Goal: Transaction & Acquisition: Purchase product/service

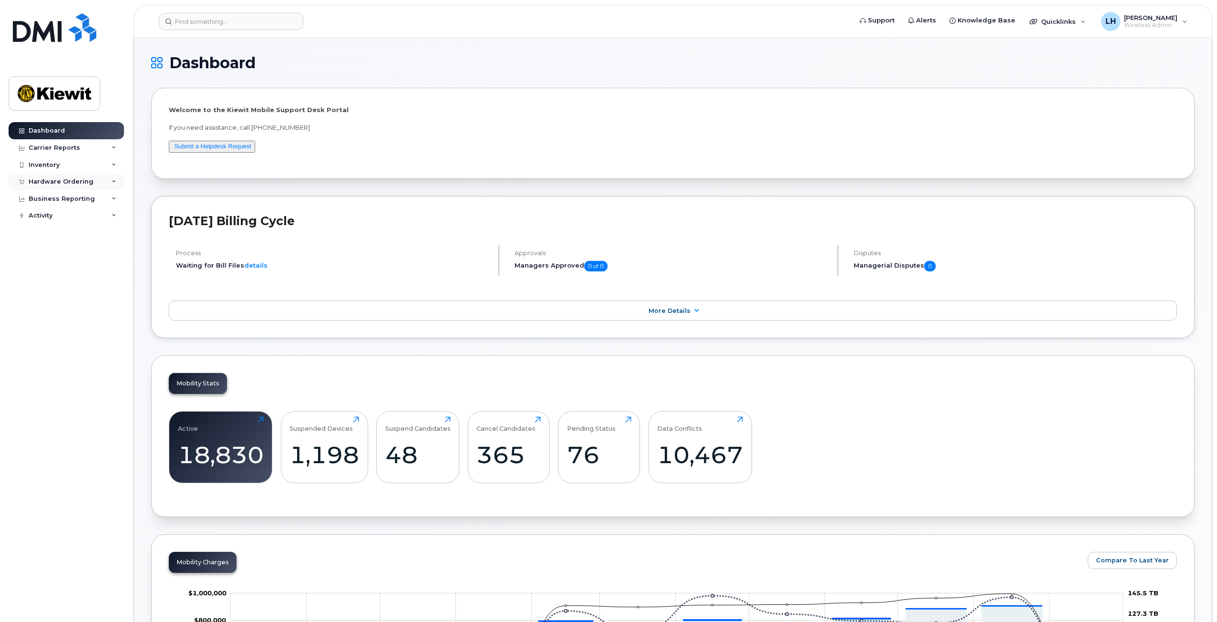
click at [106, 179] on div "Hardware Ordering" at bounding box center [66, 181] width 115 height 17
click at [49, 215] on div "Orders" at bounding box center [44, 217] width 23 height 9
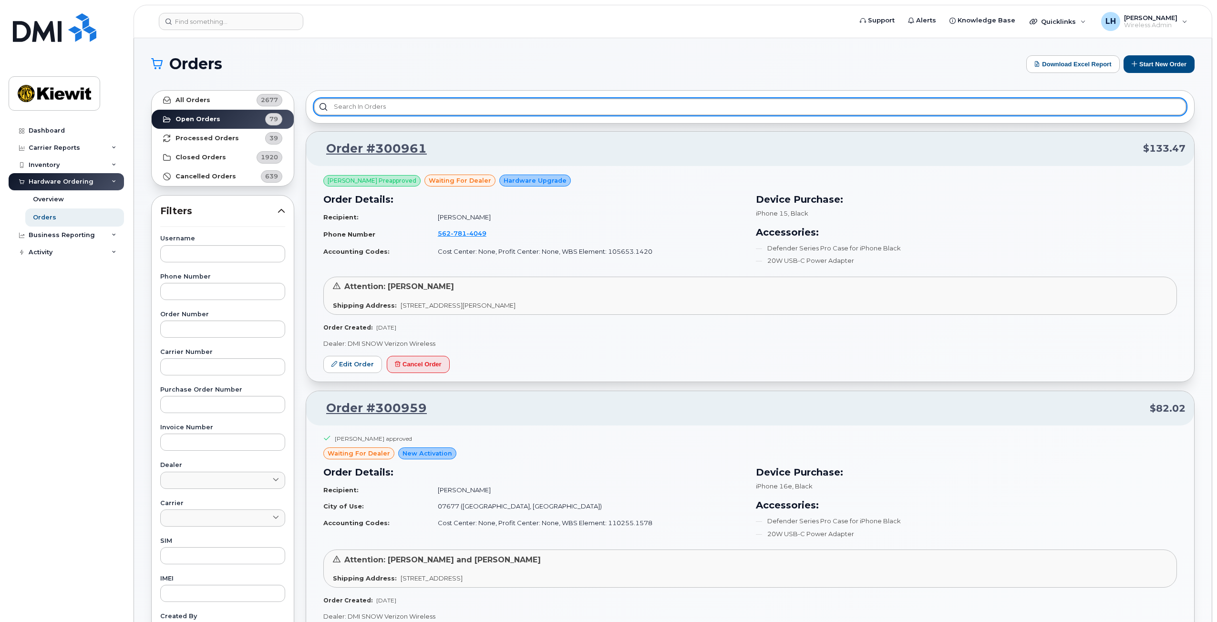
click at [383, 107] on input "text" at bounding box center [750, 106] width 873 height 17
type input "P"
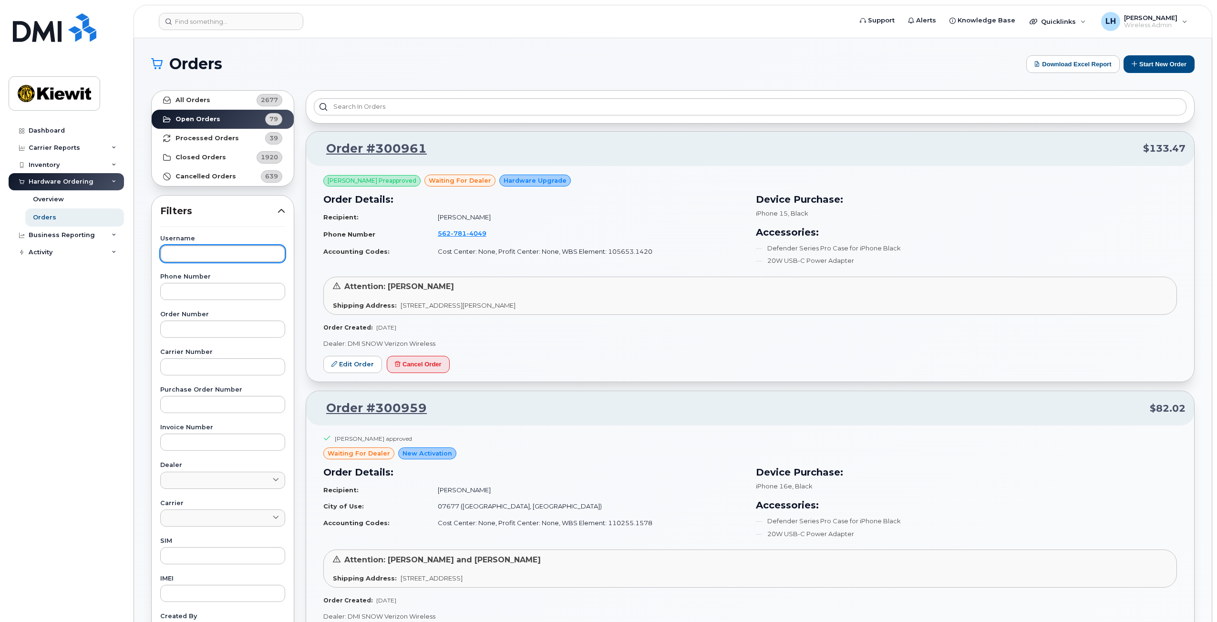
click at [241, 257] on input "text" at bounding box center [222, 253] width 125 height 17
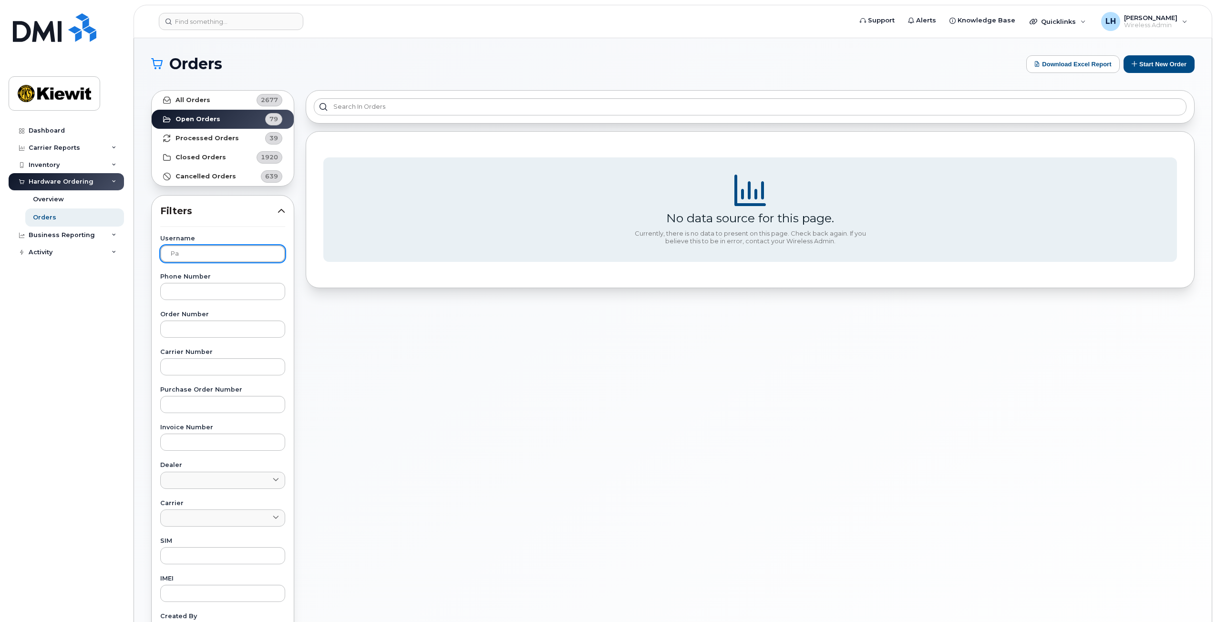
type input "P"
type input "Pam"
click at [75, 129] on link "Dashboard" at bounding box center [66, 130] width 115 height 17
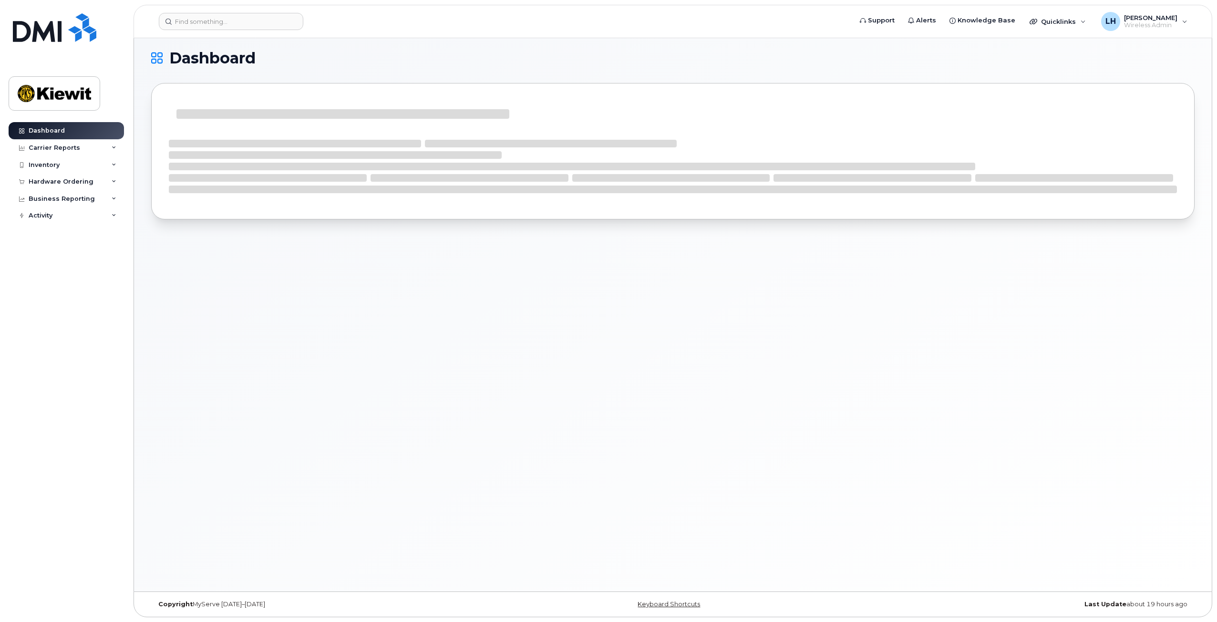
scroll to position [5, 0]
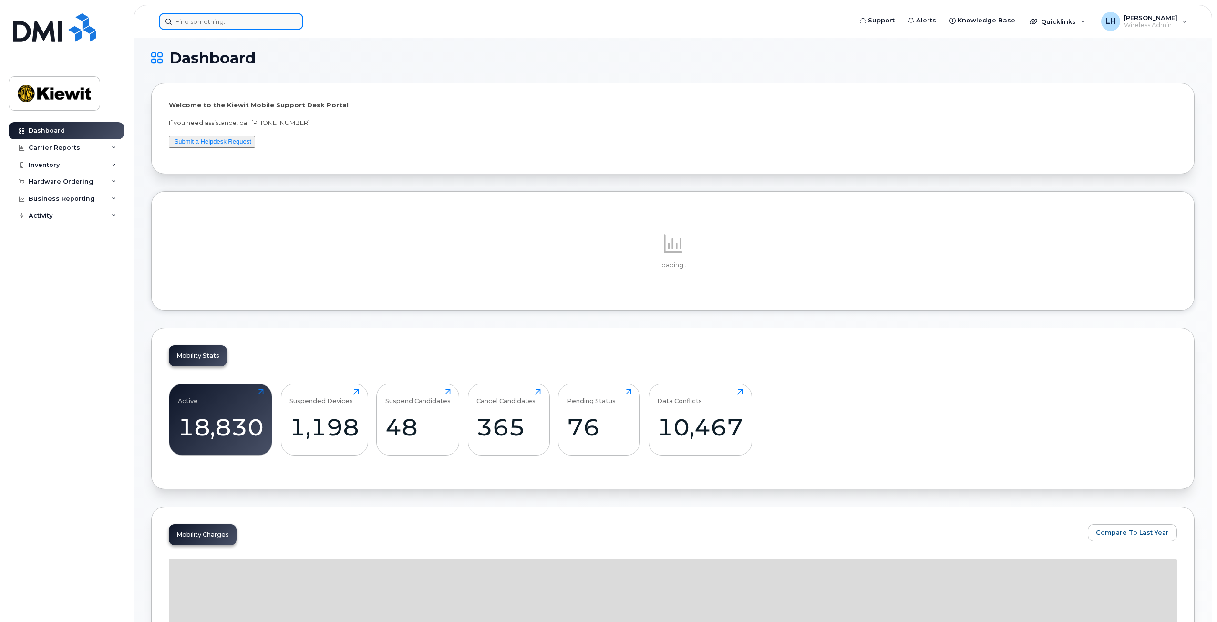
click at [244, 27] on input at bounding box center [231, 21] width 144 height 17
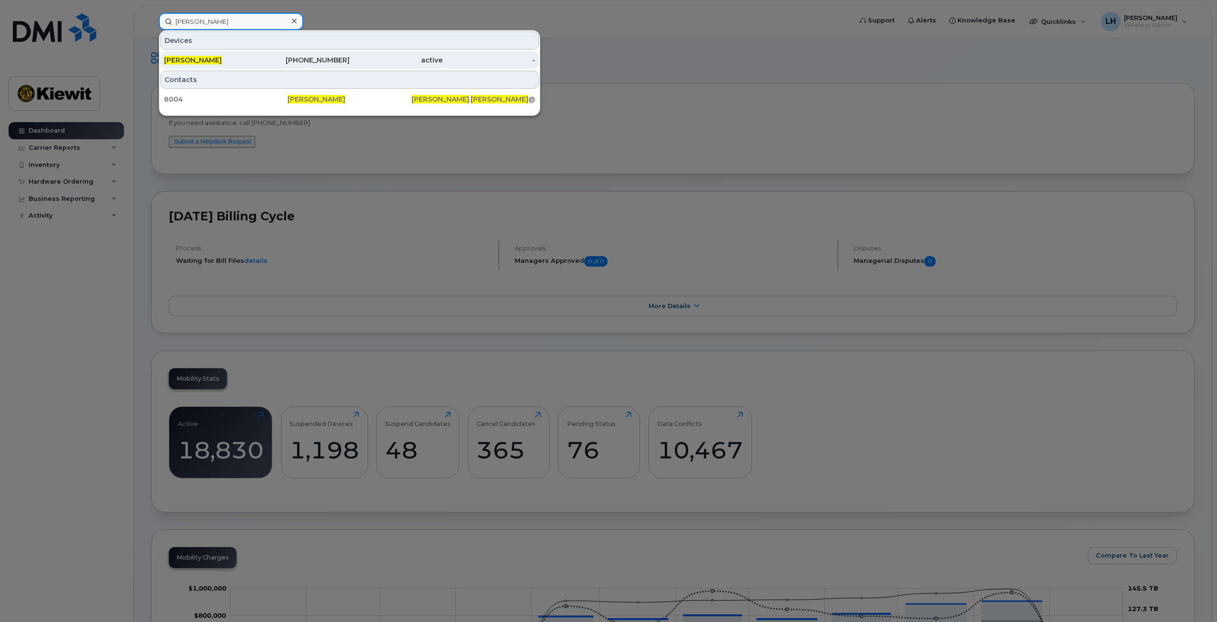
type input "[PERSON_NAME]"
click at [313, 56] on div "817-721-2675" at bounding box center [303, 60] width 93 height 10
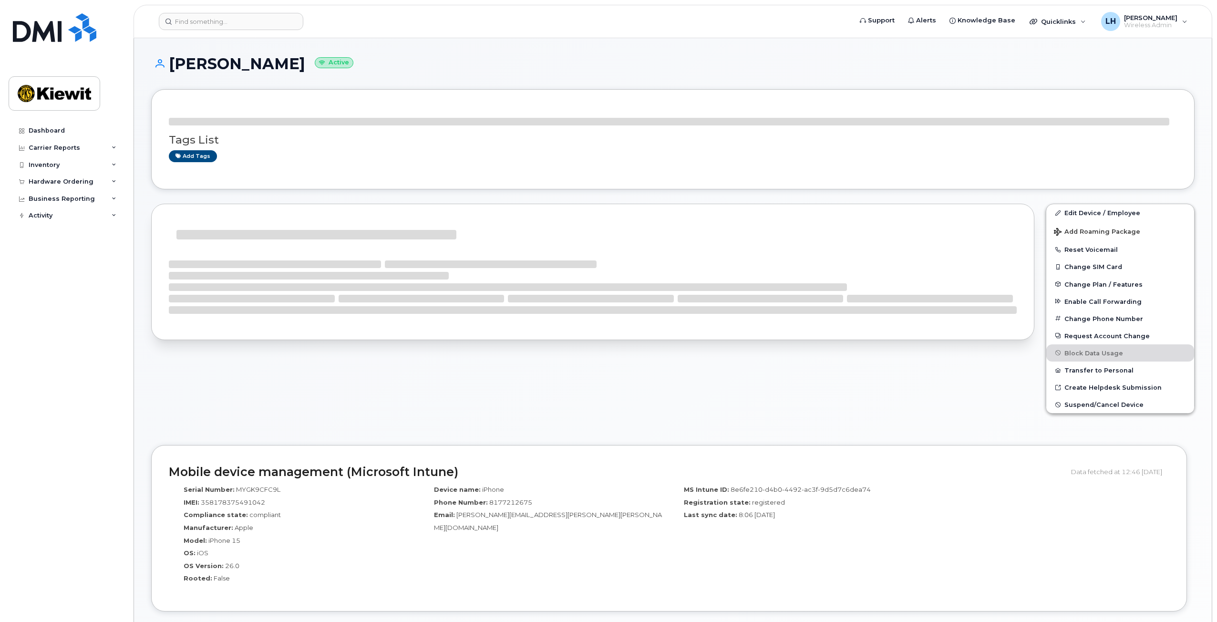
scroll to position [48, 0]
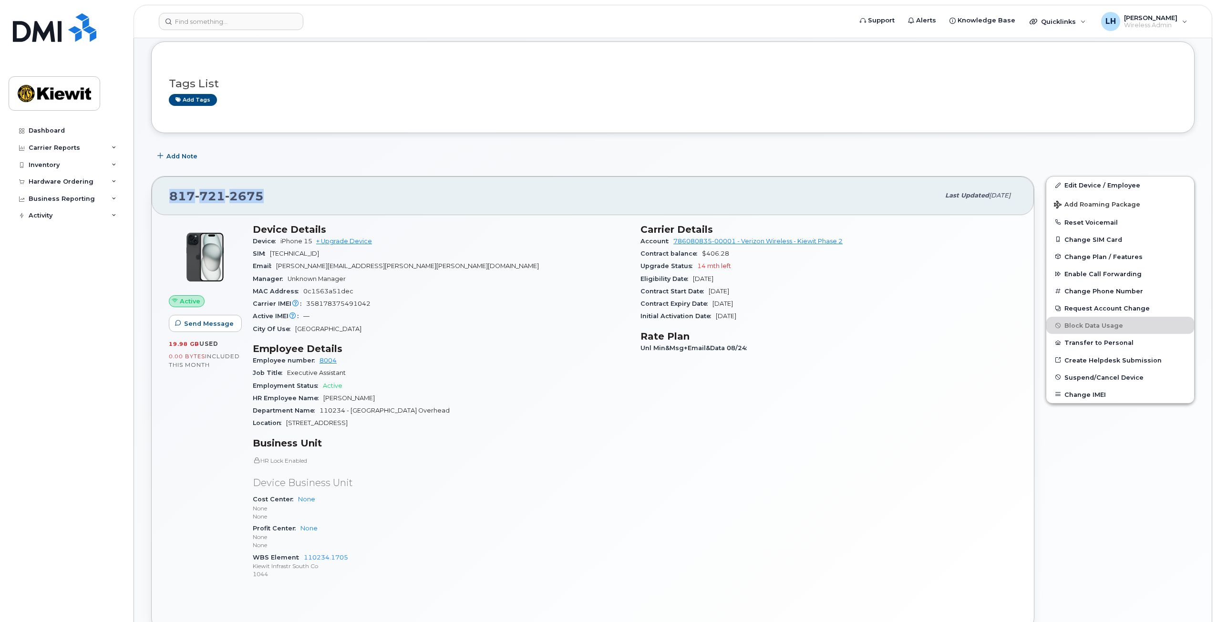
drag, startPoint x: 273, startPoint y: 191, endPoint x: 135, endPoint y: 181, distance: 138.1
copy span "817 721 2675"
click at [73, 184] on div "Hardware Ordering" at bounding box center [61, 182] width 65 height 8
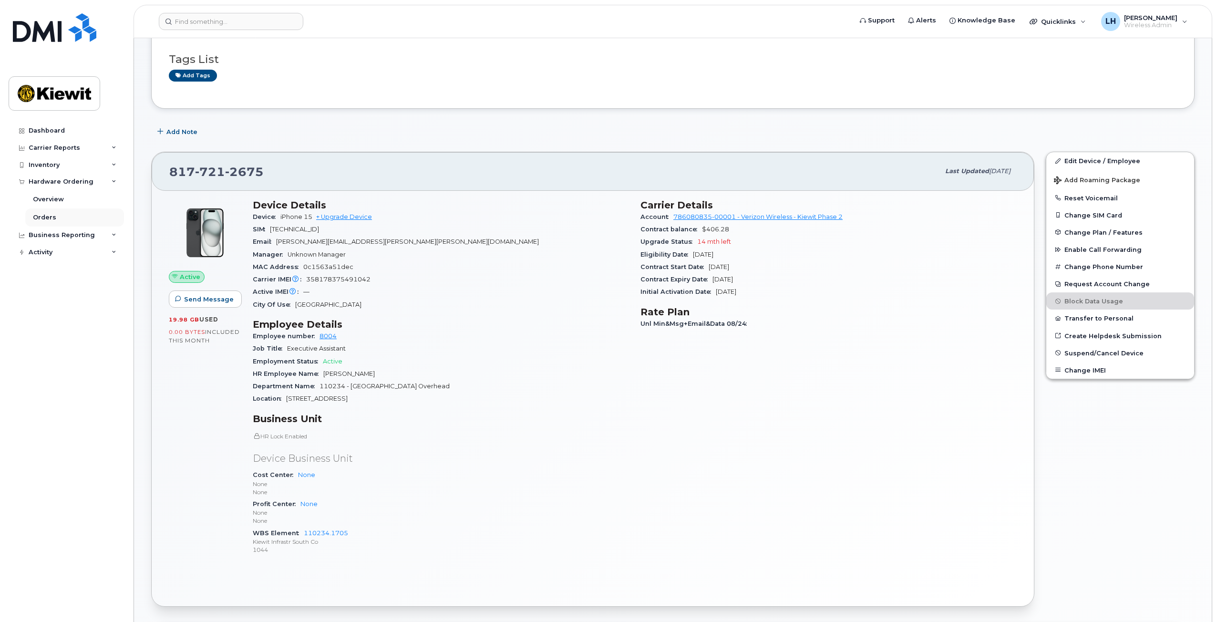
scroll to position [95, 0]
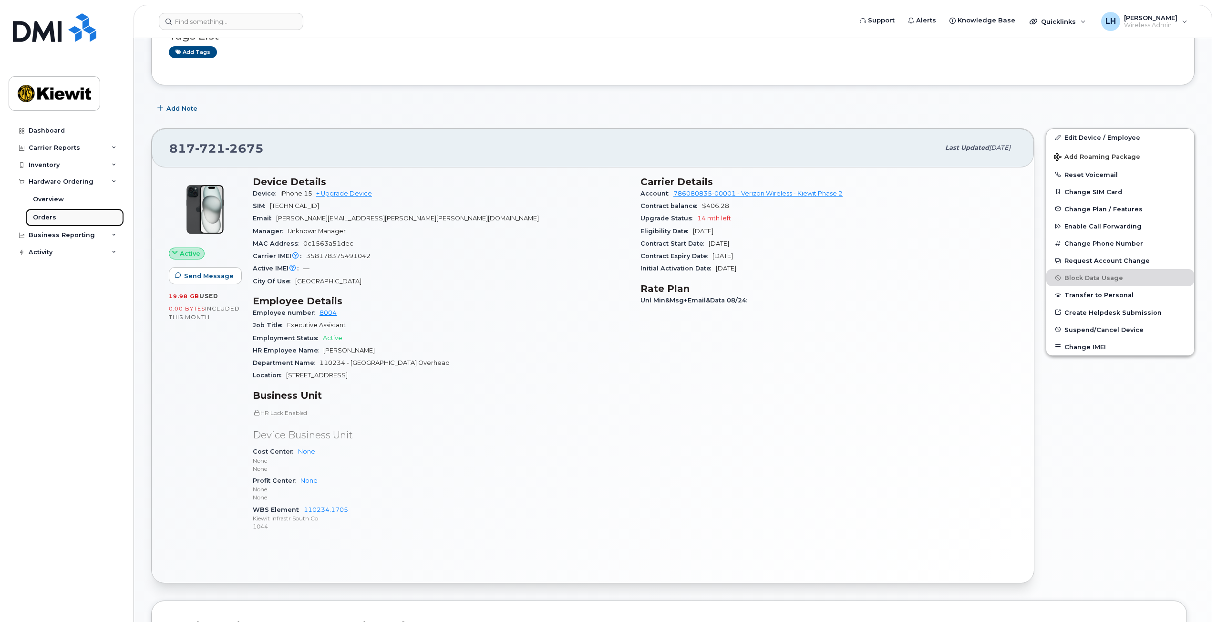
click at [63, 217] on link "Orders" at bounding box center [74, 217] width 99 height 18
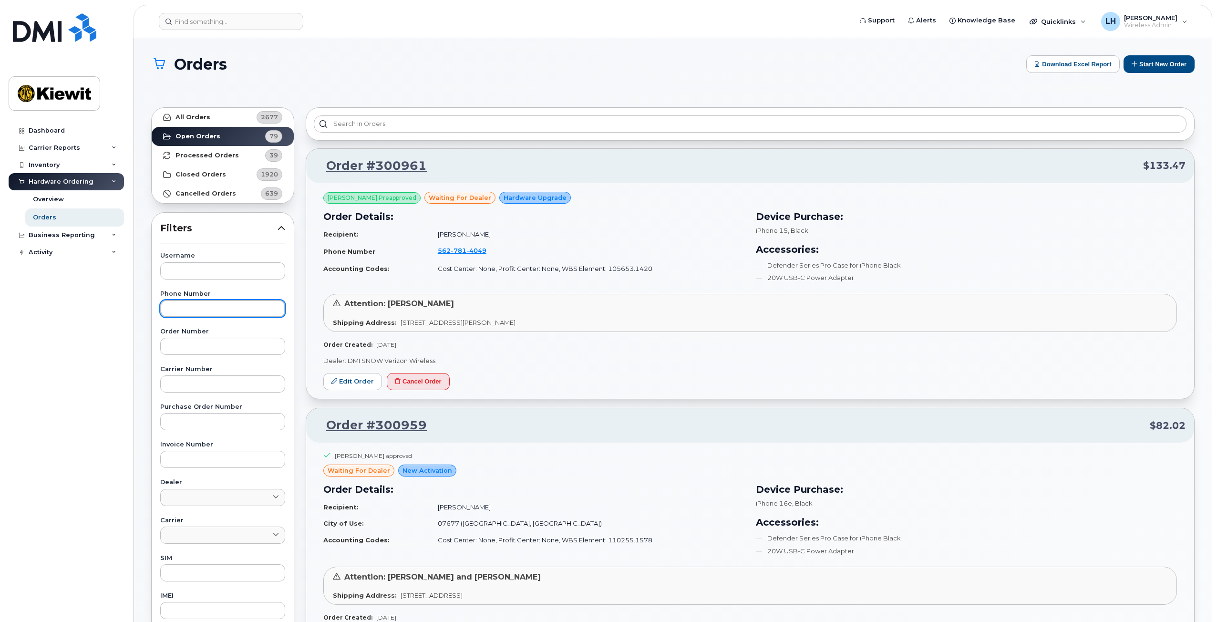
click at [243, 311] on input "text" at bounding box center [222, 308] width 125 height 17
paste input "8177212675"
type input "8177212675"
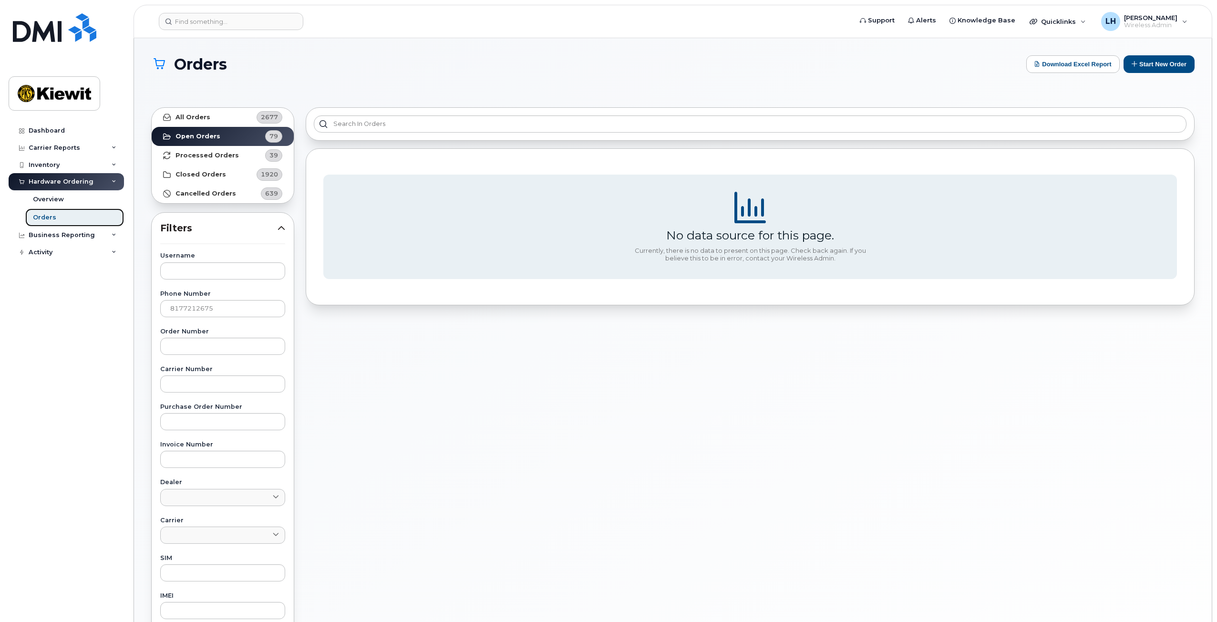
click at [73, 216] on link "Orders" at bounding box center [74, 217] width 99 height 18
drag, startPoint x: 224, startPoint y: 303, endPoint x: 158, endPoint y: 301, distance: 65.4
click at [159, 302] on div "Username Phone Number 8177212675 Order Number Carrier Number Purchase Order Num…" at bounding box center [223, 474] width 148 height 442
click at [1155, 69] on button "Start New Order" at bounding box center [1158, 64] width 71 height 18
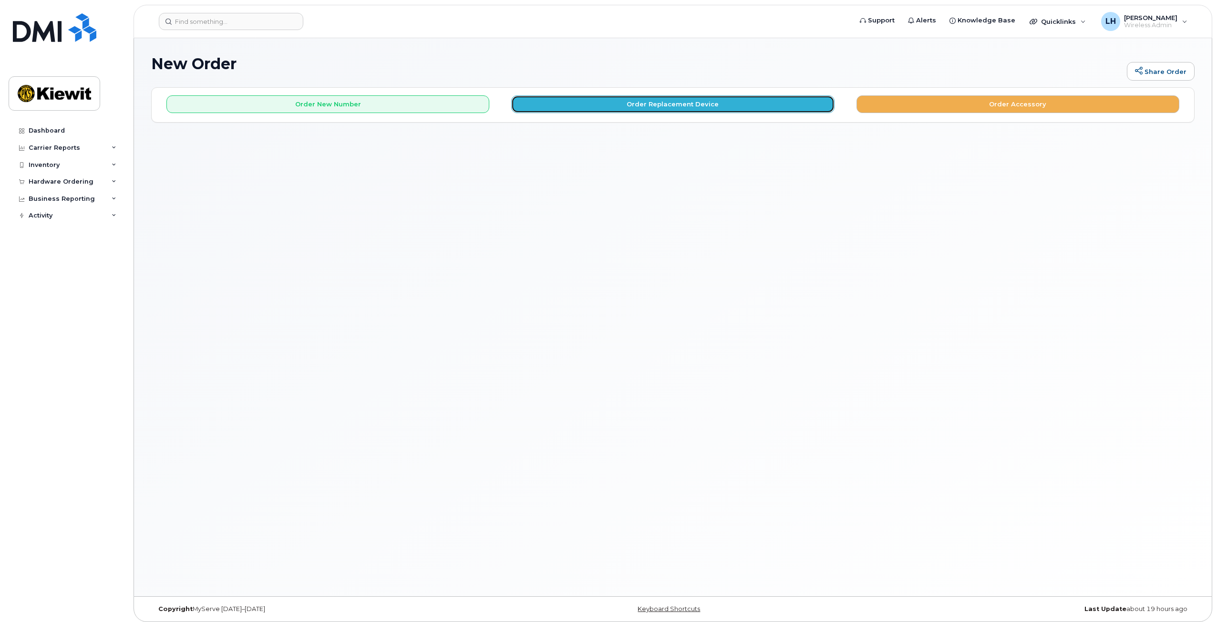
click at [671, 109] on button "Order Replacement Device" at bounding box center [672, 104] width 323 height 18
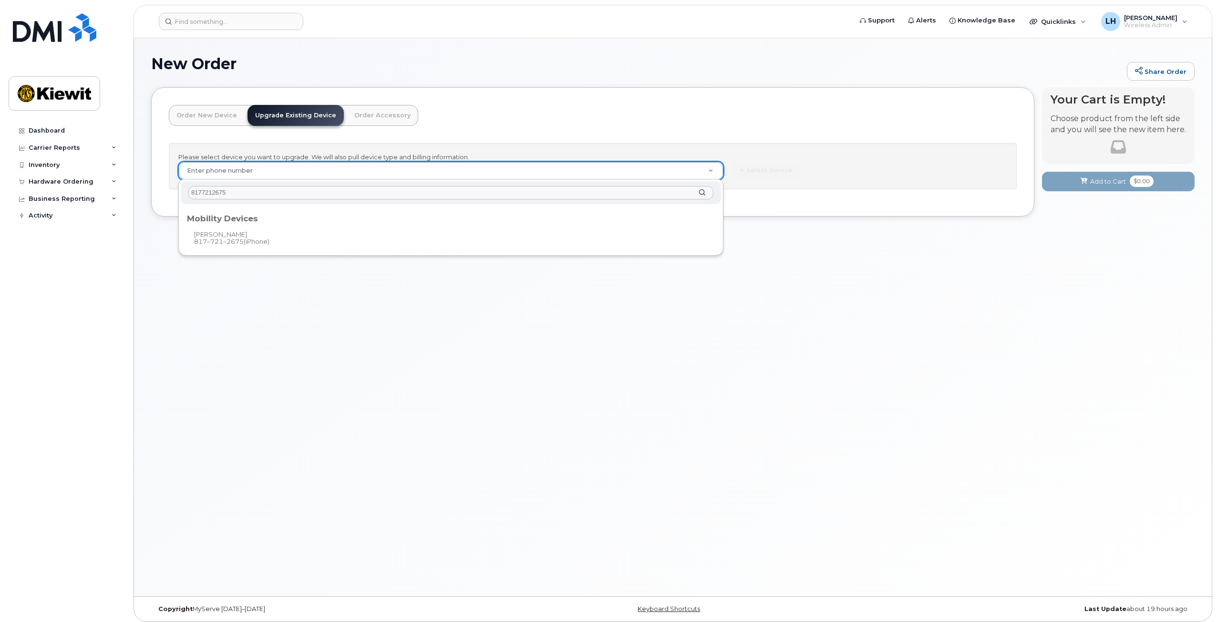
type input "8177212675"
type input "1172766"
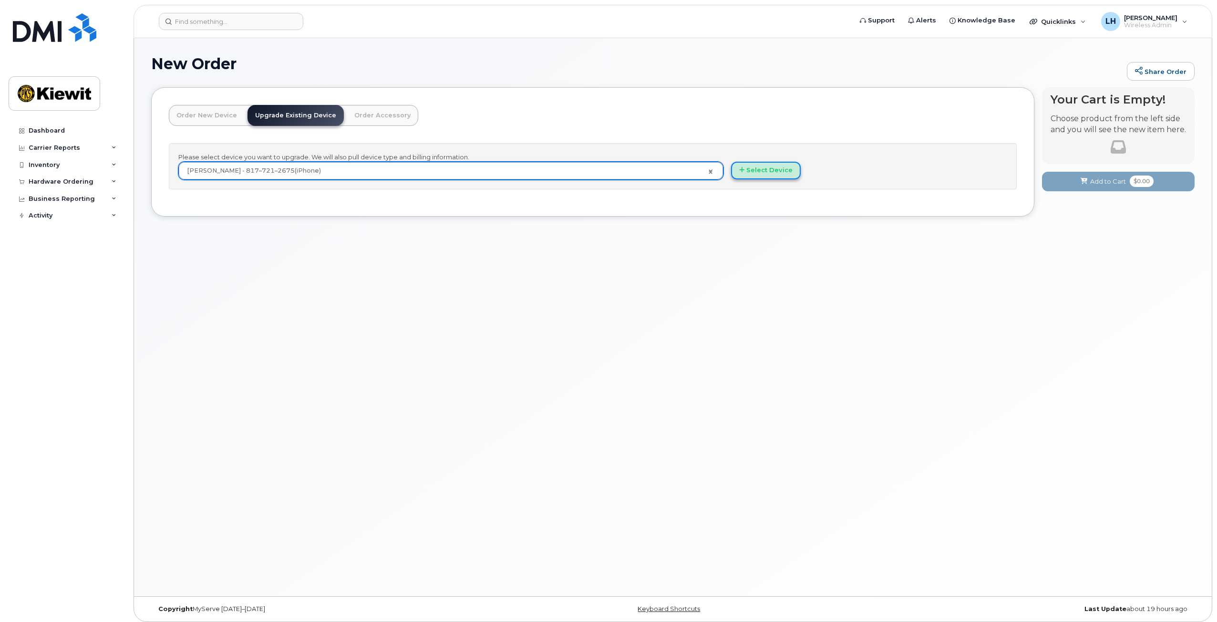
click at [777, 168] on button "Select Device" at bounding box center [766, 171] width 70 height 18
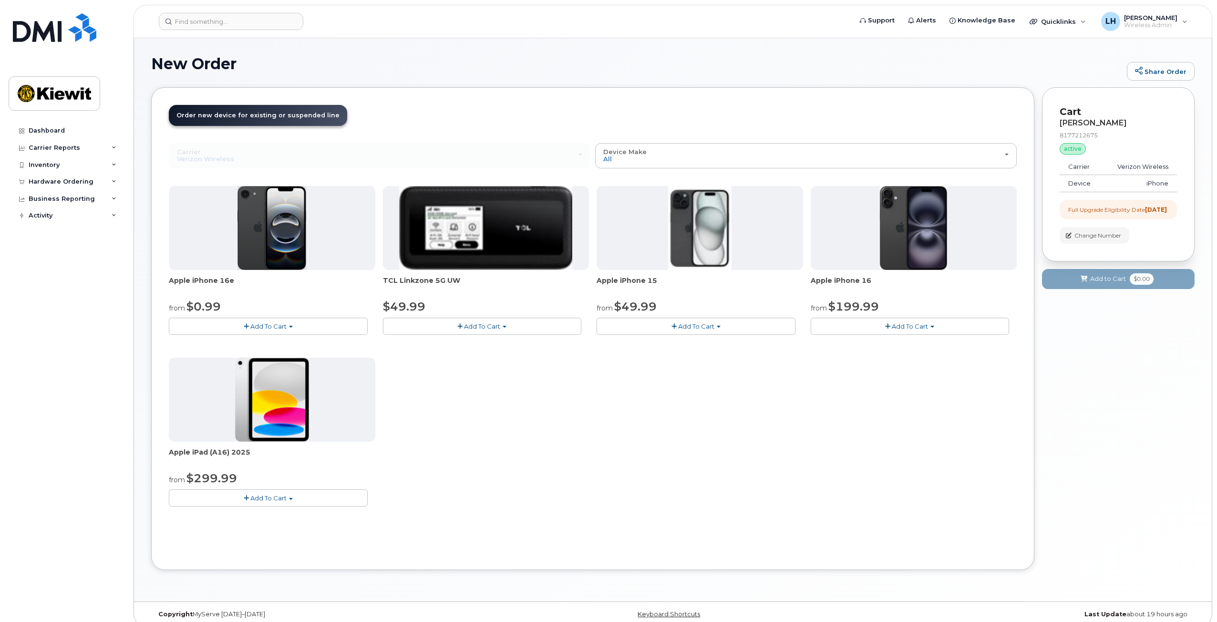
click at [268, 321] on button "Add To Cart" at bounding box center [268, 326] width 199 height 17
click at [265, 344] on link "$0.99 - 2 Year Upgrade (128GB)" at bounding box center [231, 344] width 120 height 12
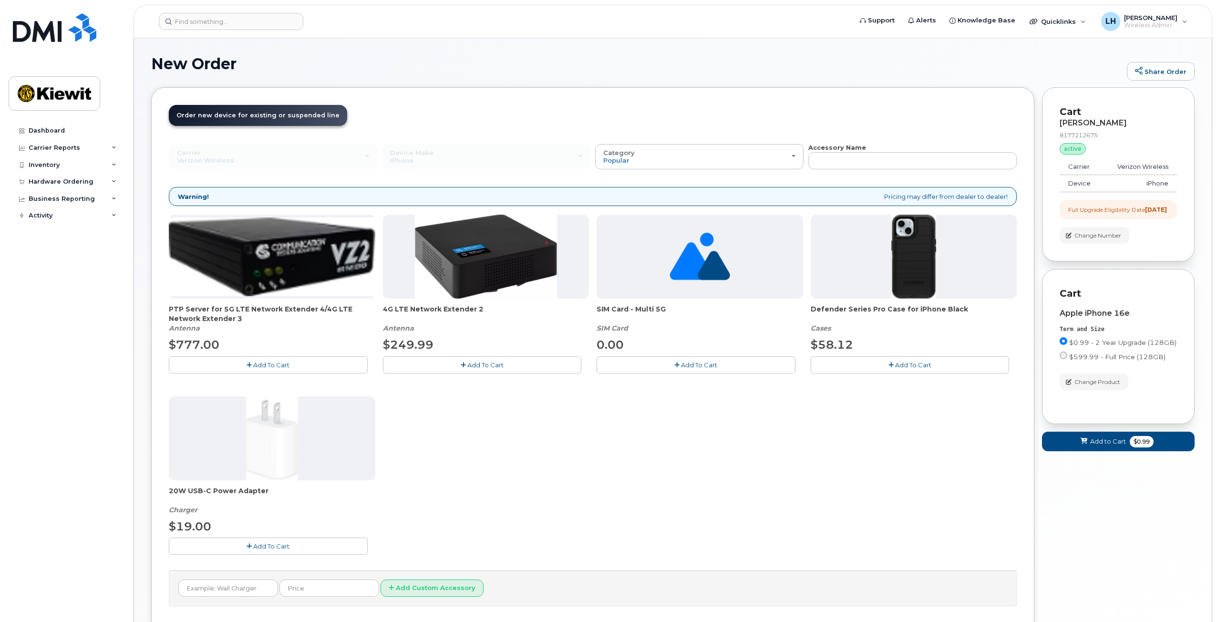
click at [885, 365] on button "Add To Cart" at bounding box center [910, 364] width 199 height 17
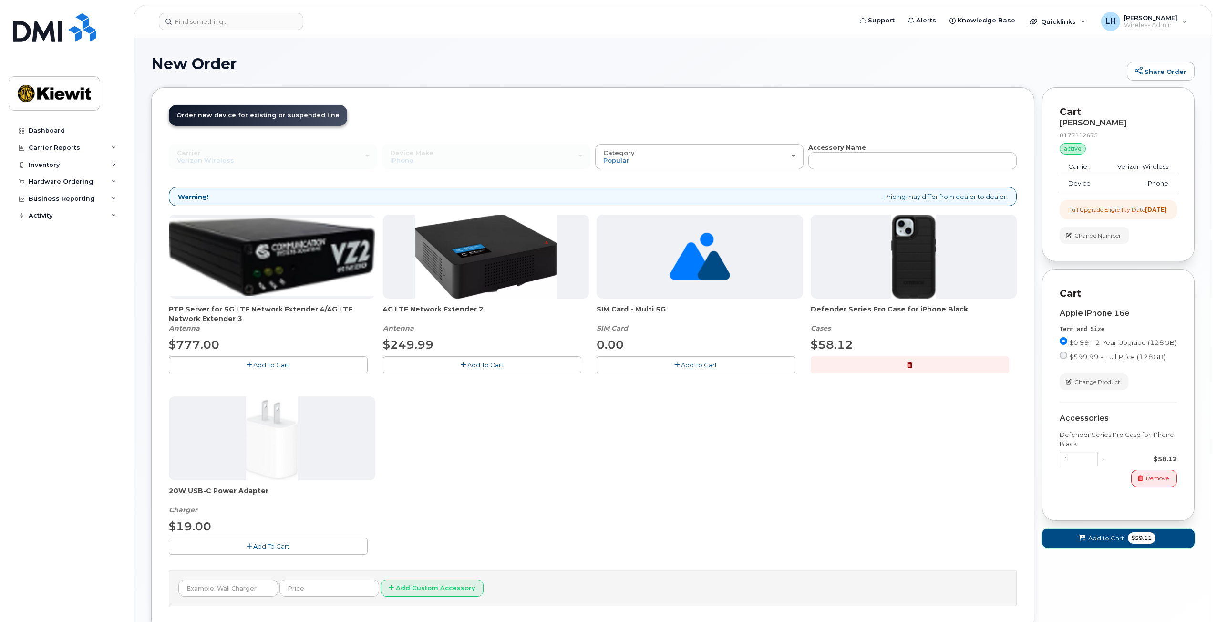
click at [1099, 543] on span "Add to Cart" at bounding box center [1106, 538] width 36 height 9
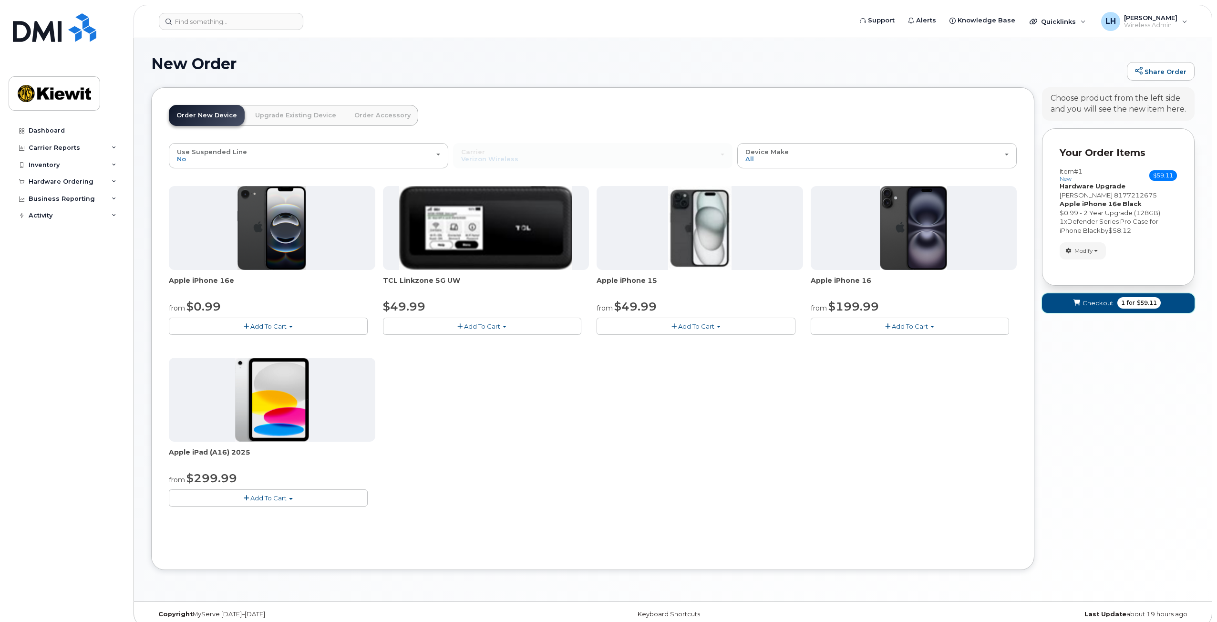
click at [1082, 301] on button "Checkout 1 for $59.11" at bounding box center [1118, 303] width 153 height 20
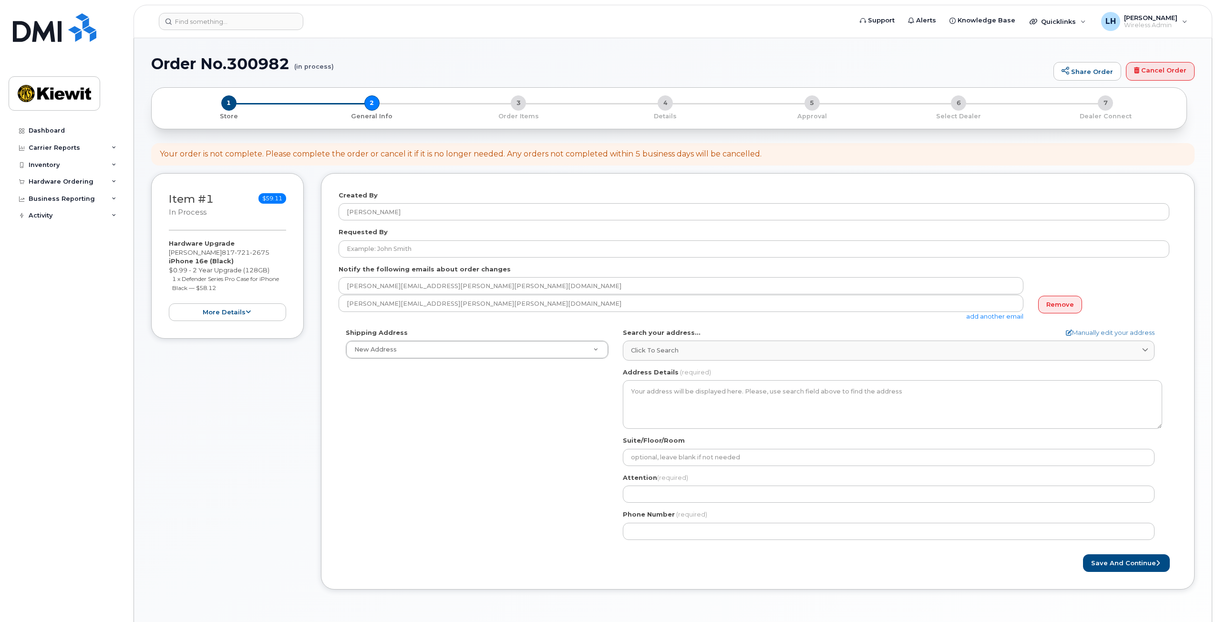
select select
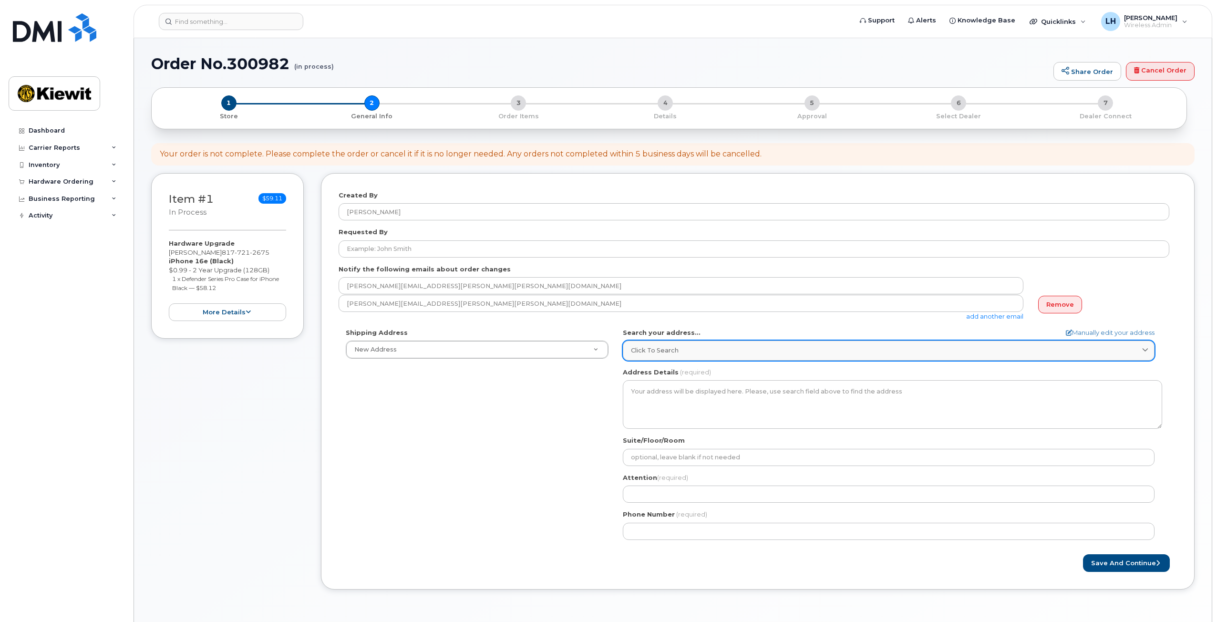
click at [686, 345] on link "Click to search" at bounding box center [889, 350] width 532 height 20
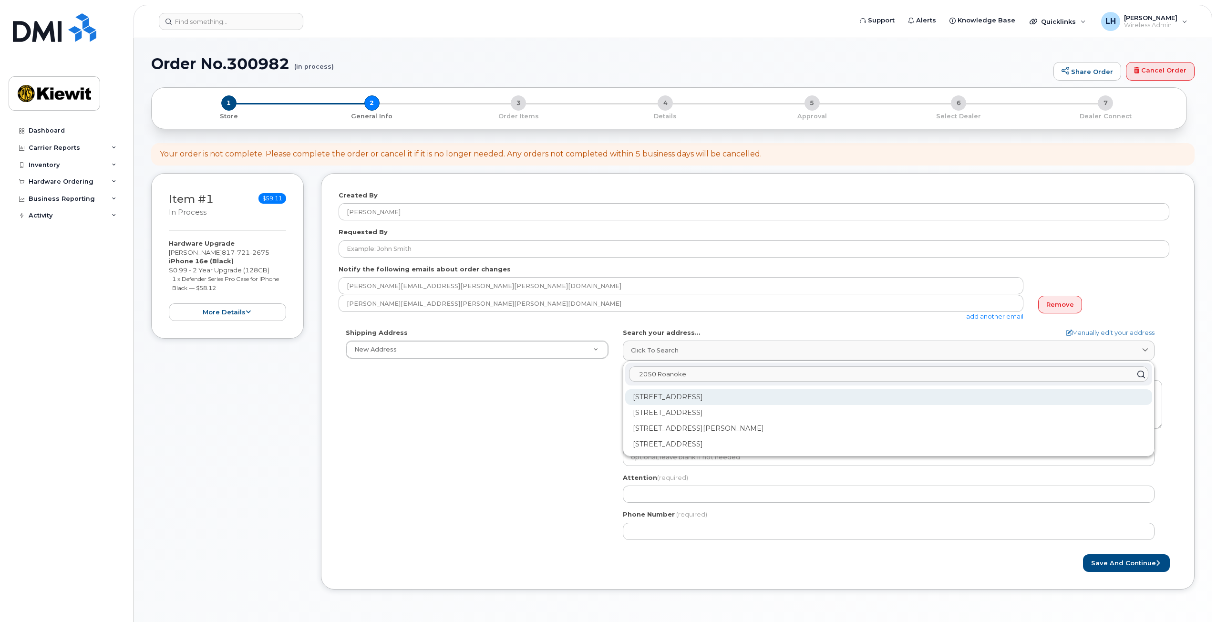
type input "2050 Roanoke"
click at [715, 401] on div "[STREET_ADDRESS]" at bounding box center [888, 397] width 527 height 16
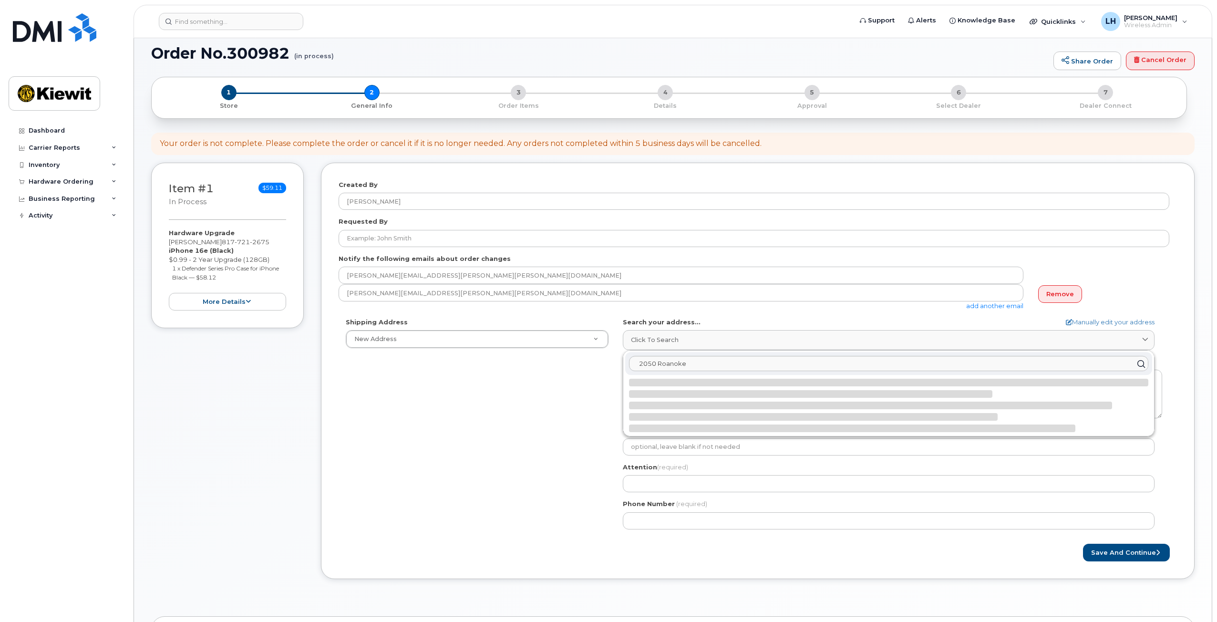
select select
type textarea "[STREET_ADDRESS]"
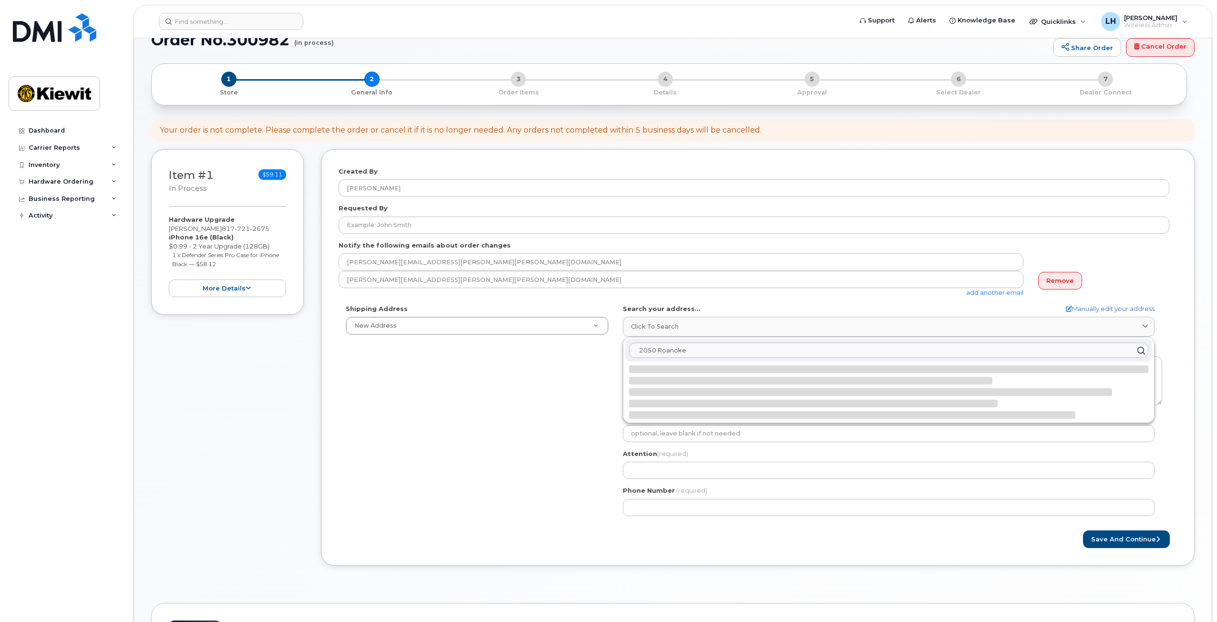
scroll to position [48, 0]
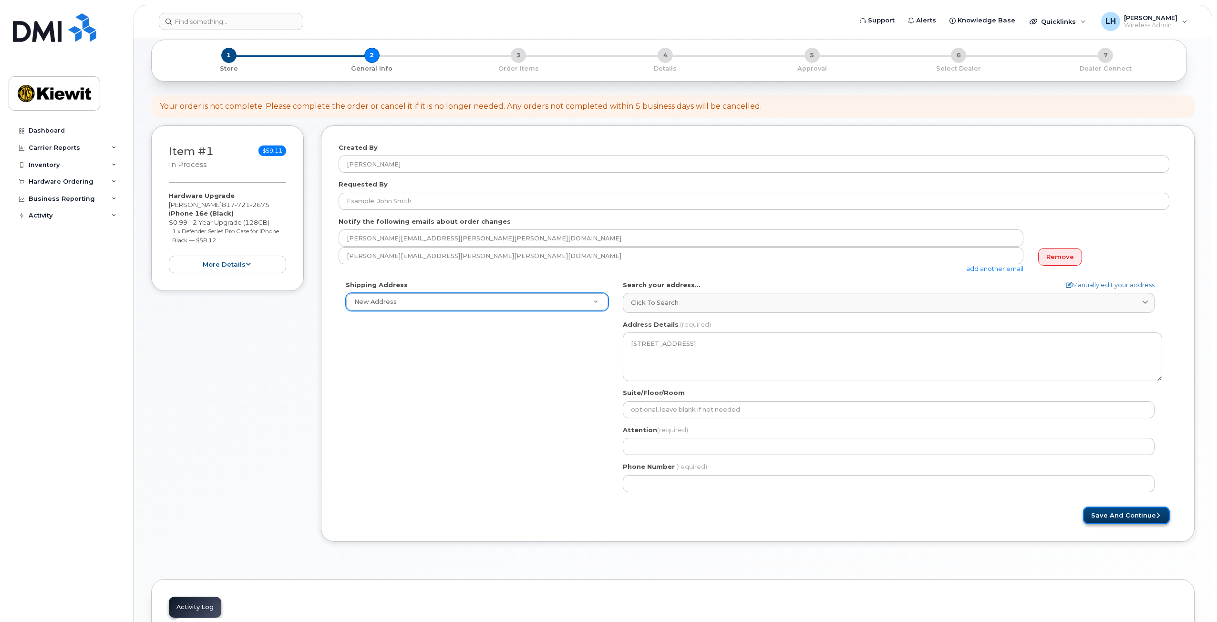
click at [1121, 515] on button "Save and Continue" at bounding box center [1126, 515] width 87 height 18
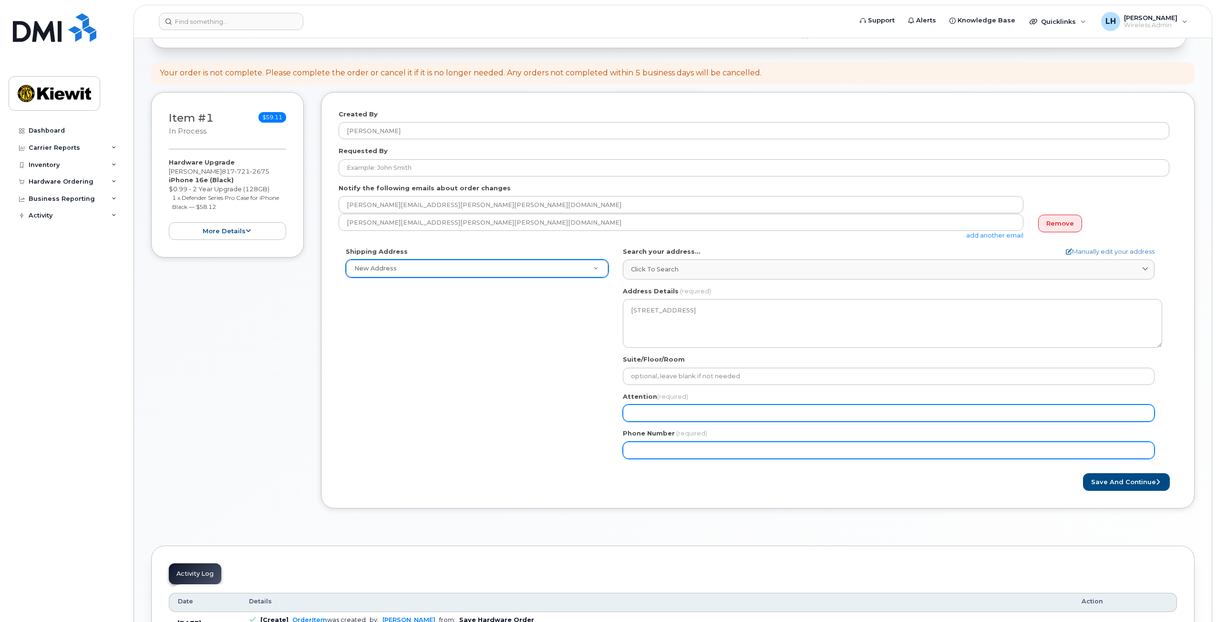
scroll to position [95, 0]
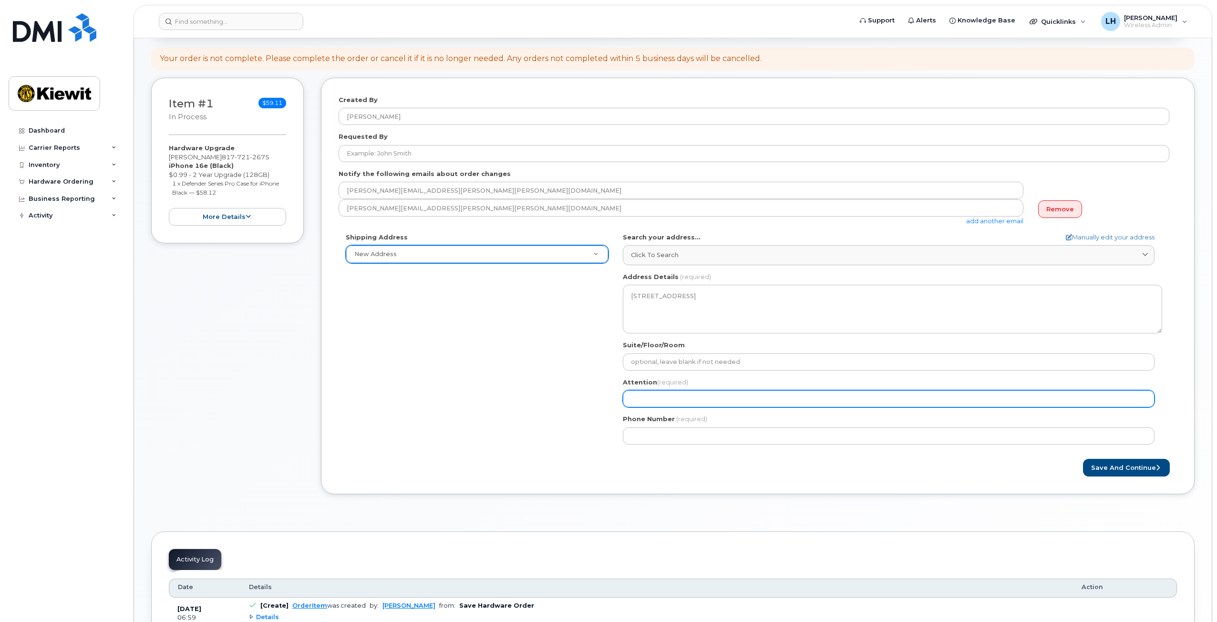
click at [675, 401] on input "Attention (required)" at bounding box center [889, 398] width 532 height 17
select select
type input "P"
select select
type input "Pa"
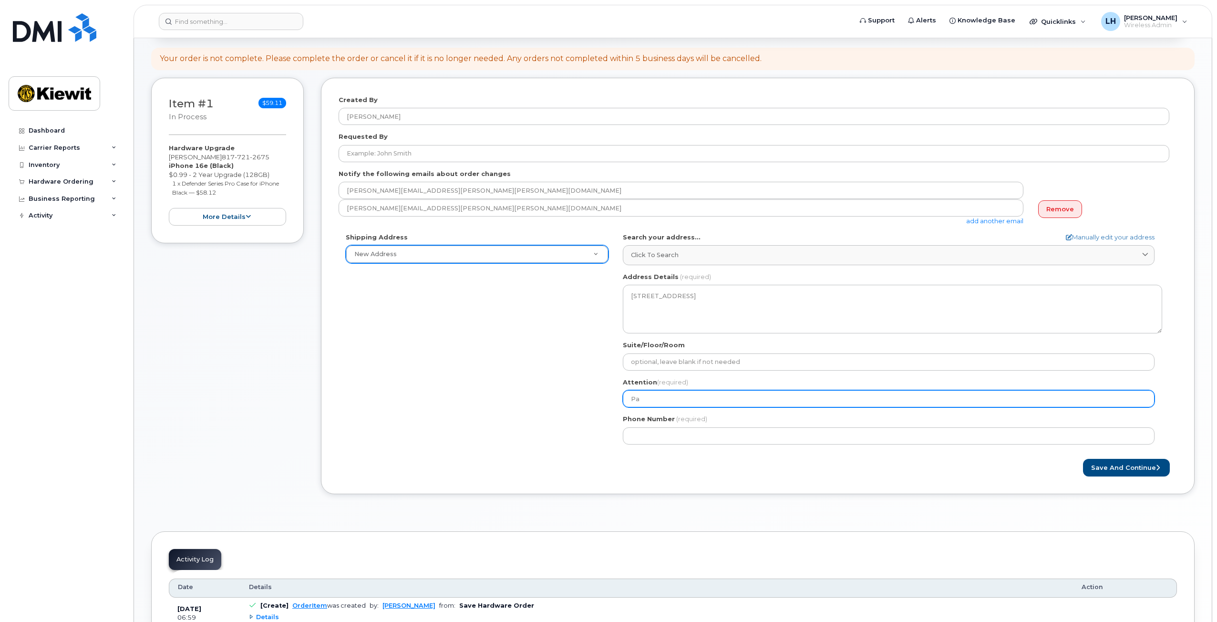
select select
type input "Pam"
select select
type input "Pam M"
select select
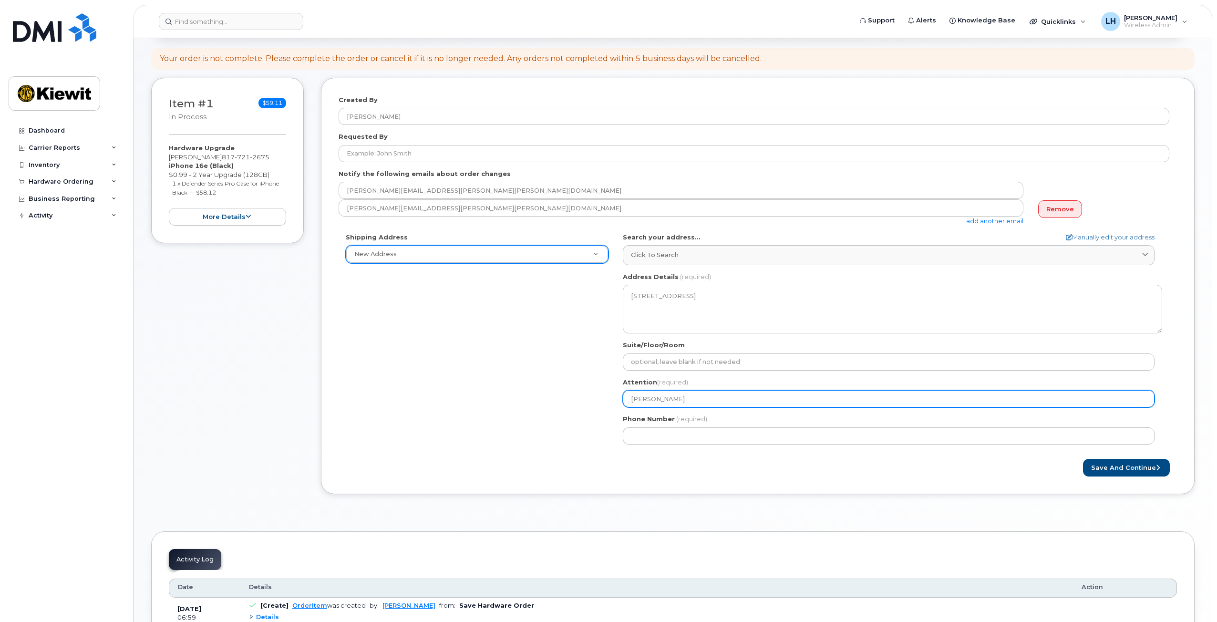
type input "Pam Ma"
select select
type input "Pam Mac"
select select
type input "Pam Mach"
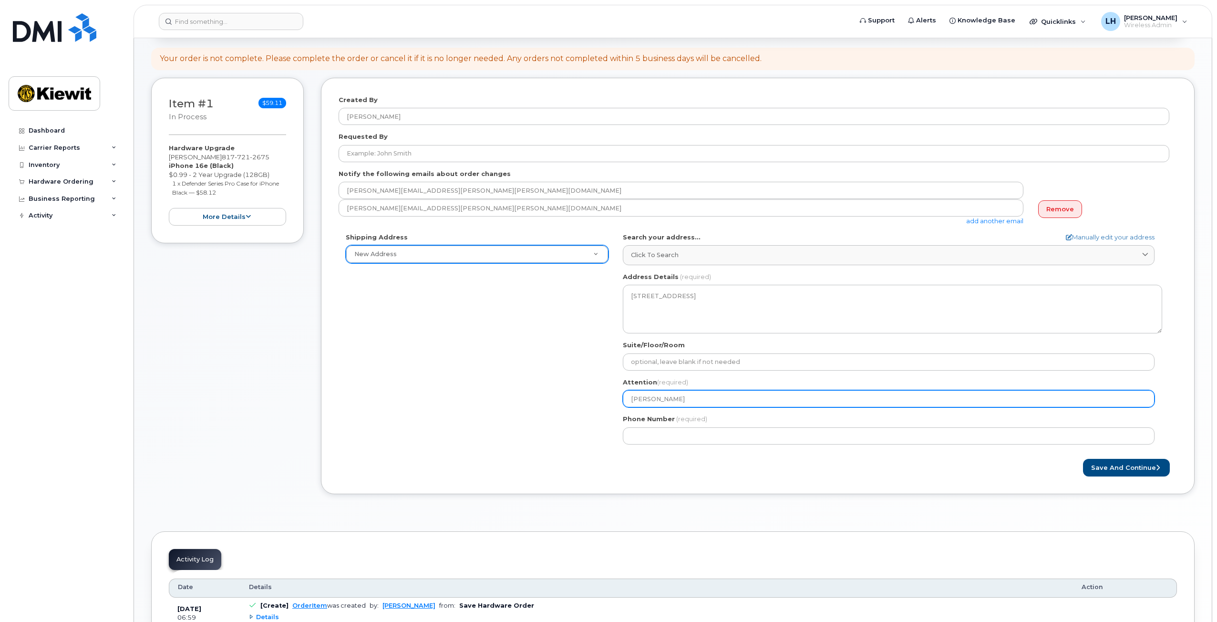
select select
type input "[PERSON_NAME]"
select select
type input "[PERSON_NAME]"
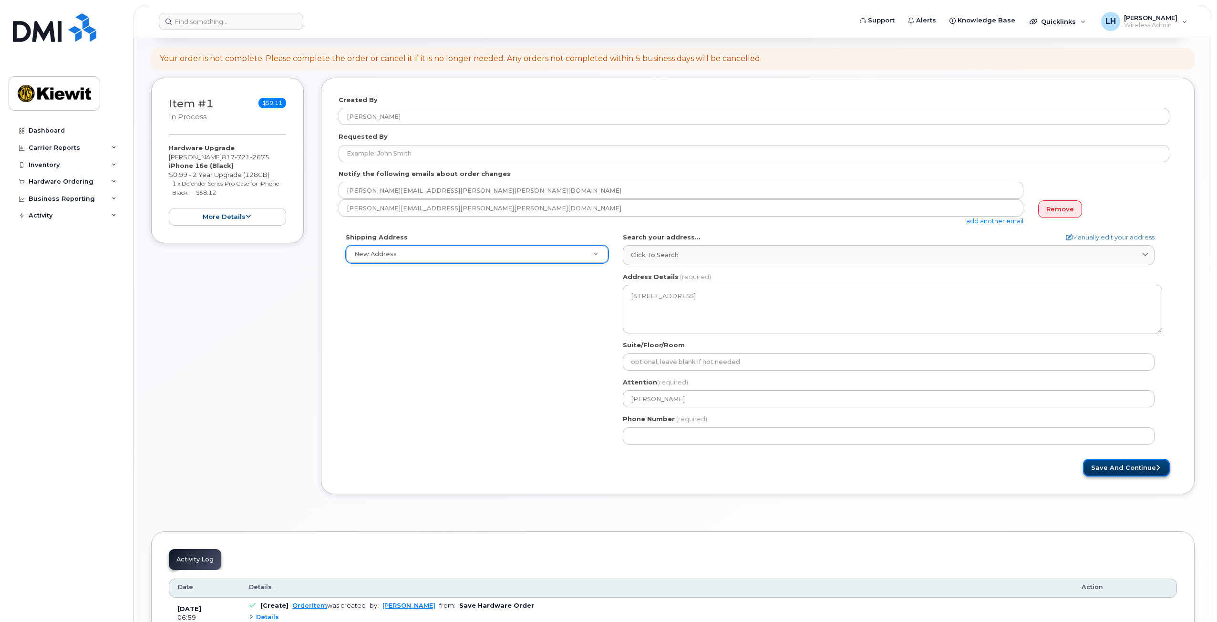
click at [1110, 468] on button "Save and Continue" at bounding box center [1126, 468] width 87 height 18
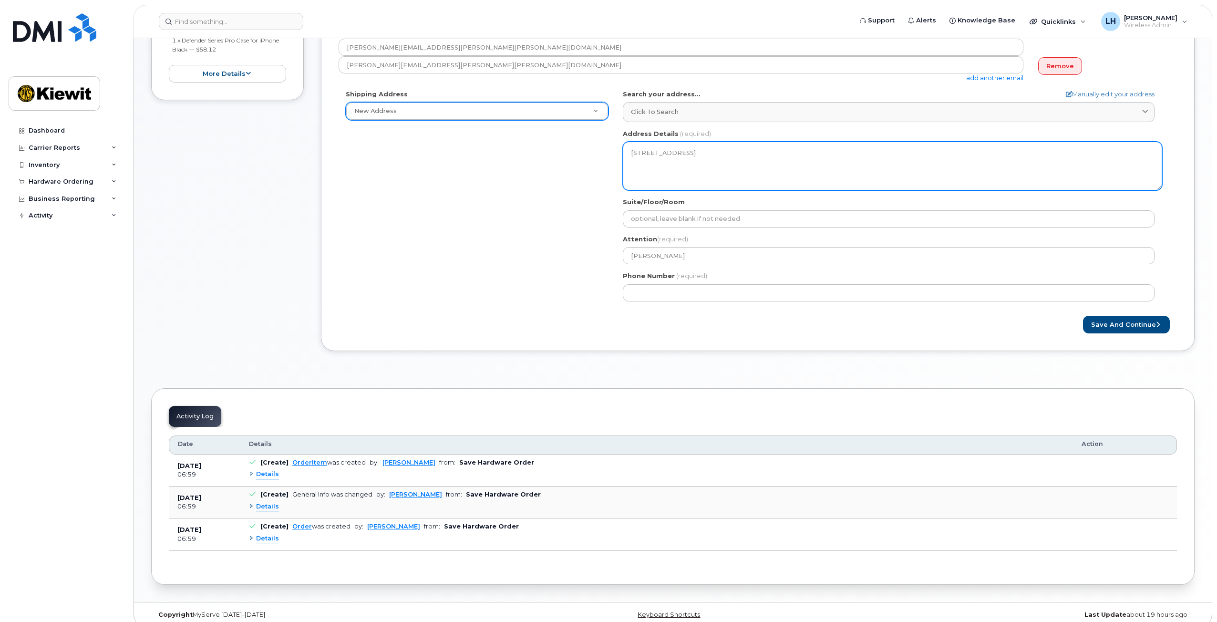
scroll to position [249, 0]
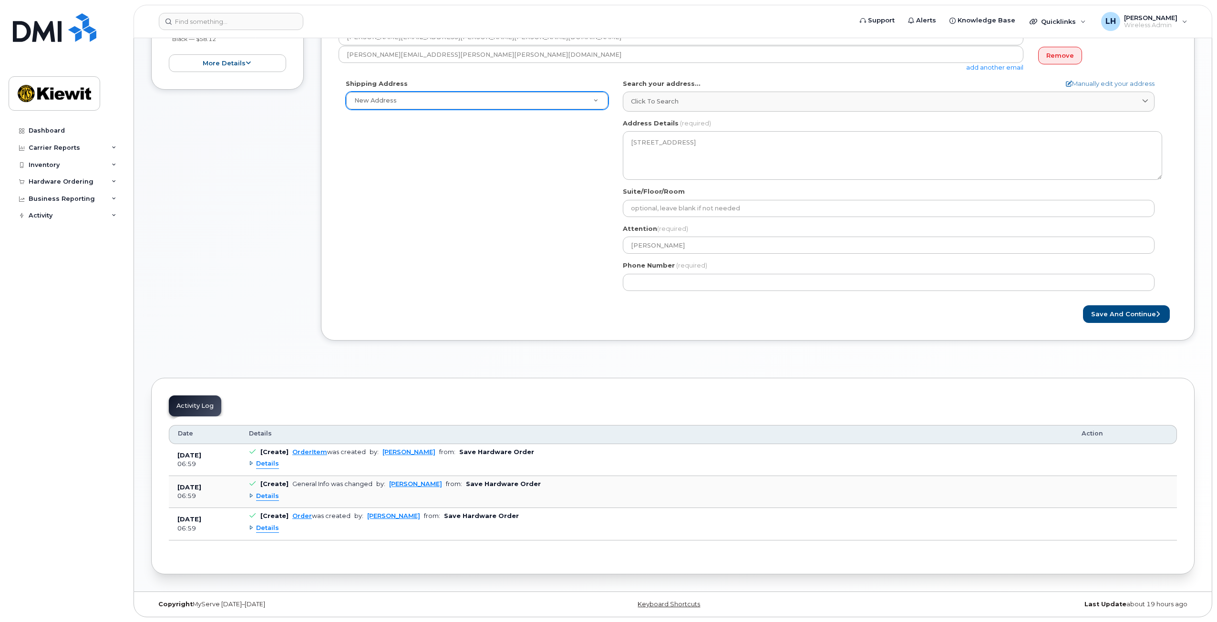
click at [477, 210] on div "Shipping Address New Address New Address 63 Sarazen TX Keller Search your addre…" at bounding box center [754, 188] width 831 height 219
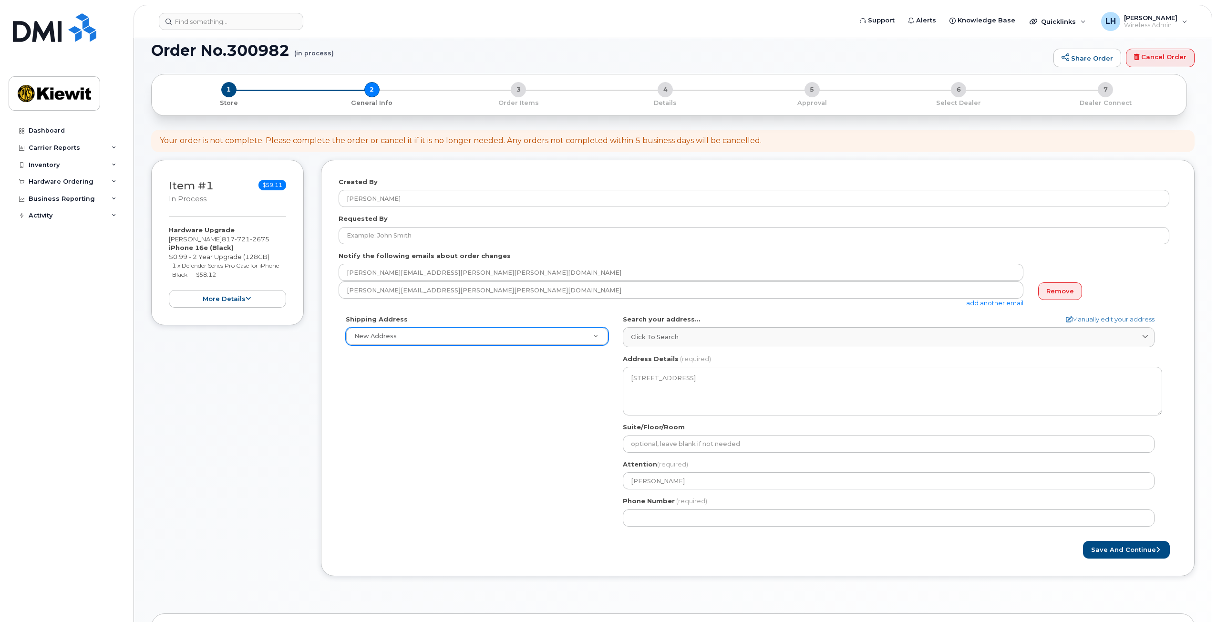
scroll to position [0, 0]
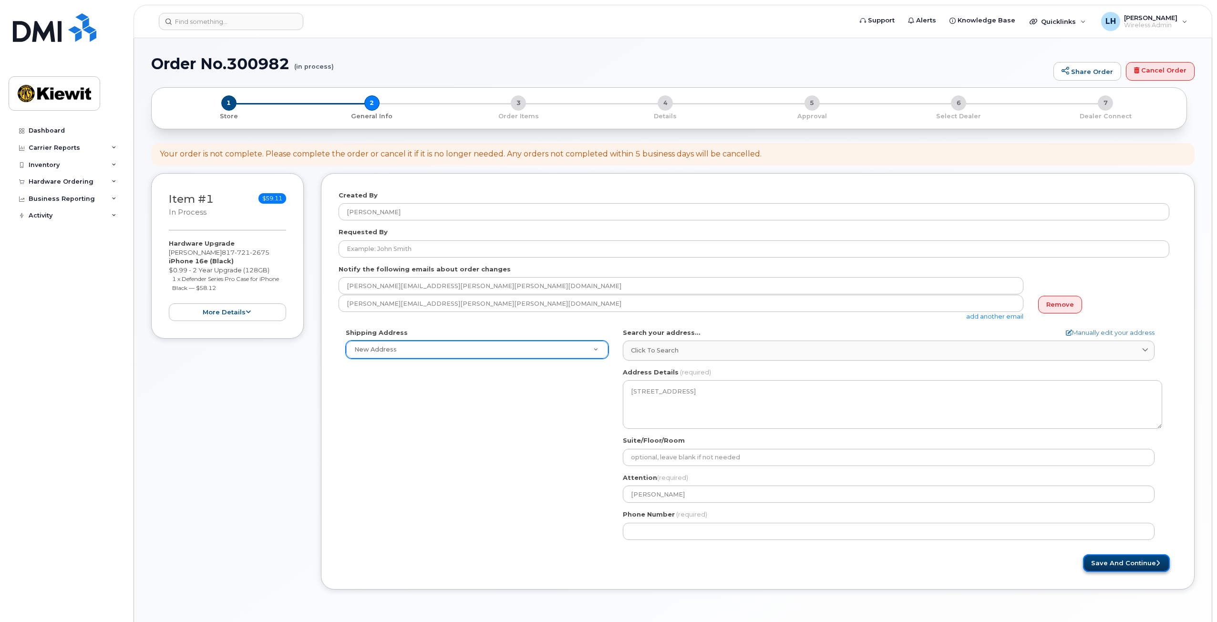
click at [1144, 561] on button "Save and Continue" at bounding box center [1126, 563] width 87 height 18
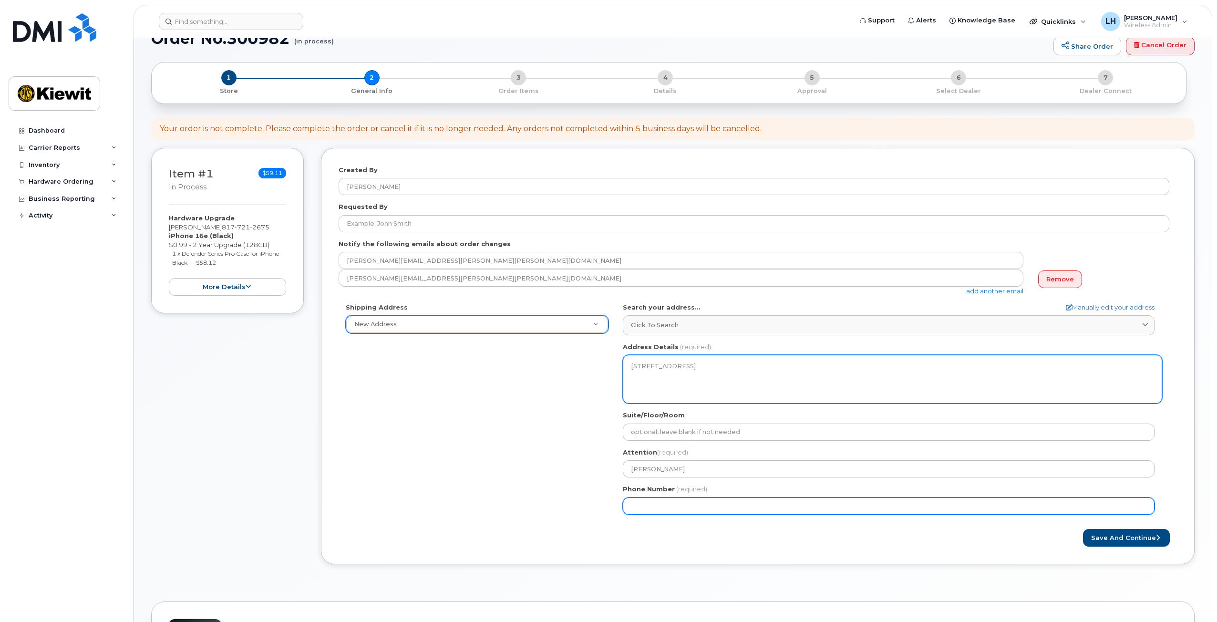
scroll to position [48, 0]
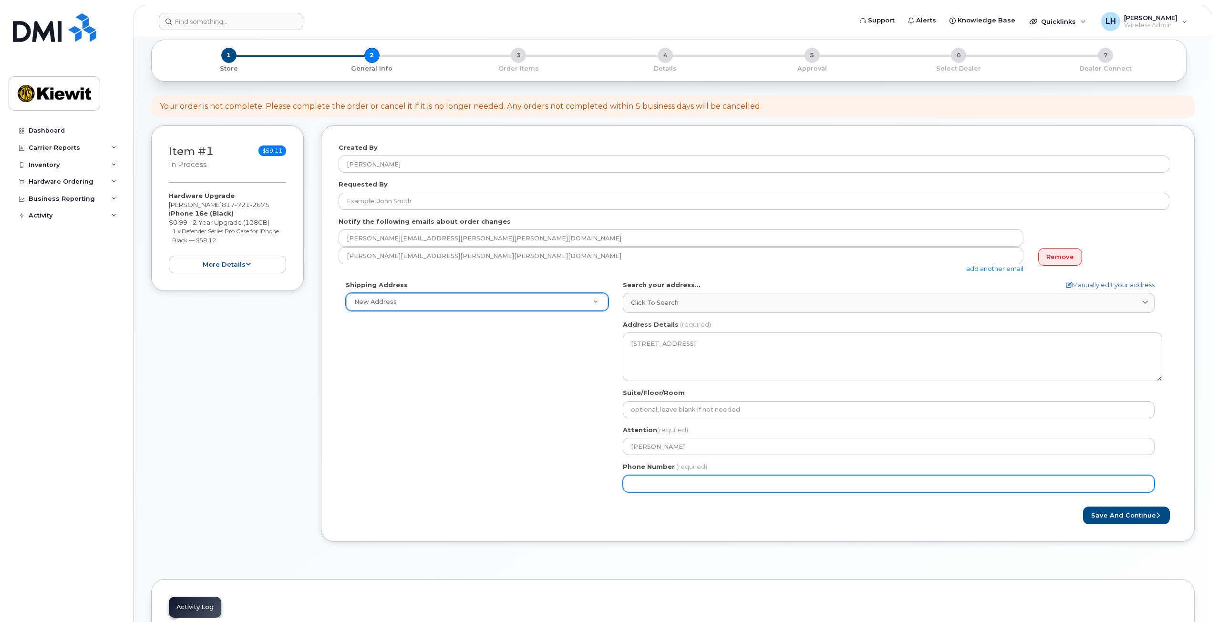
click at [701, 482] on input "Phone Number" at bounding box center [889, 483] width 532 height 17
click at [702, 482] on input "Phone Number" at bounding box center [889, 483] width 532 height 17
paste input "0798618"
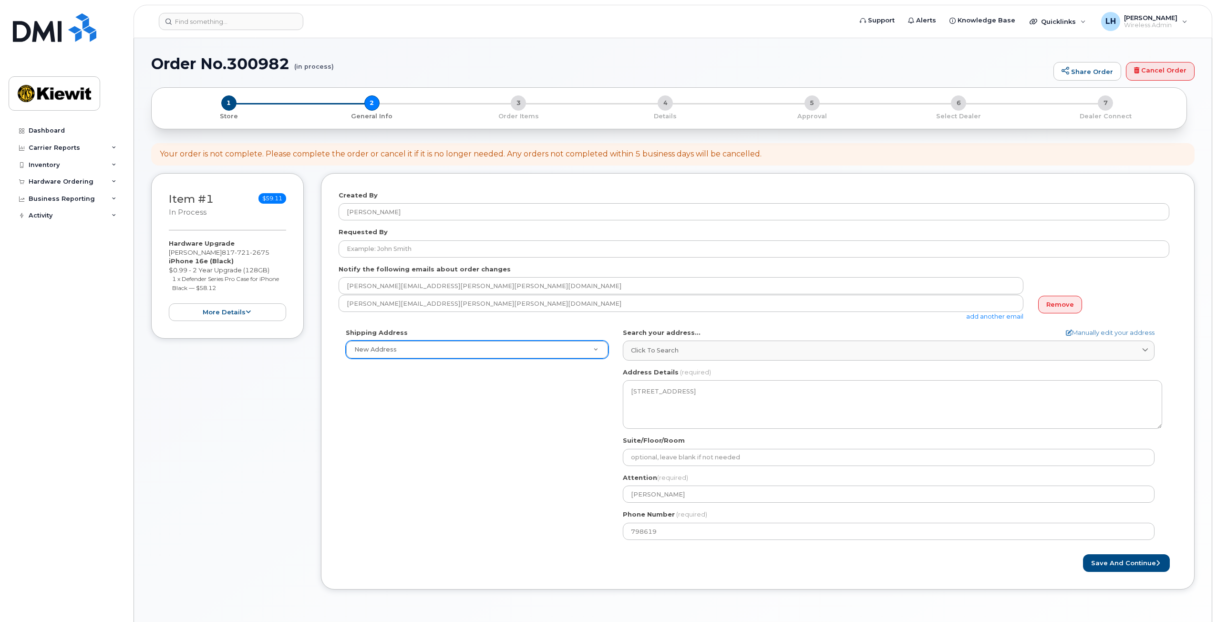
click at [699, 482] on div "Attention (required) Pam Machac" at bounding box center [892, 488] width 539 height 30
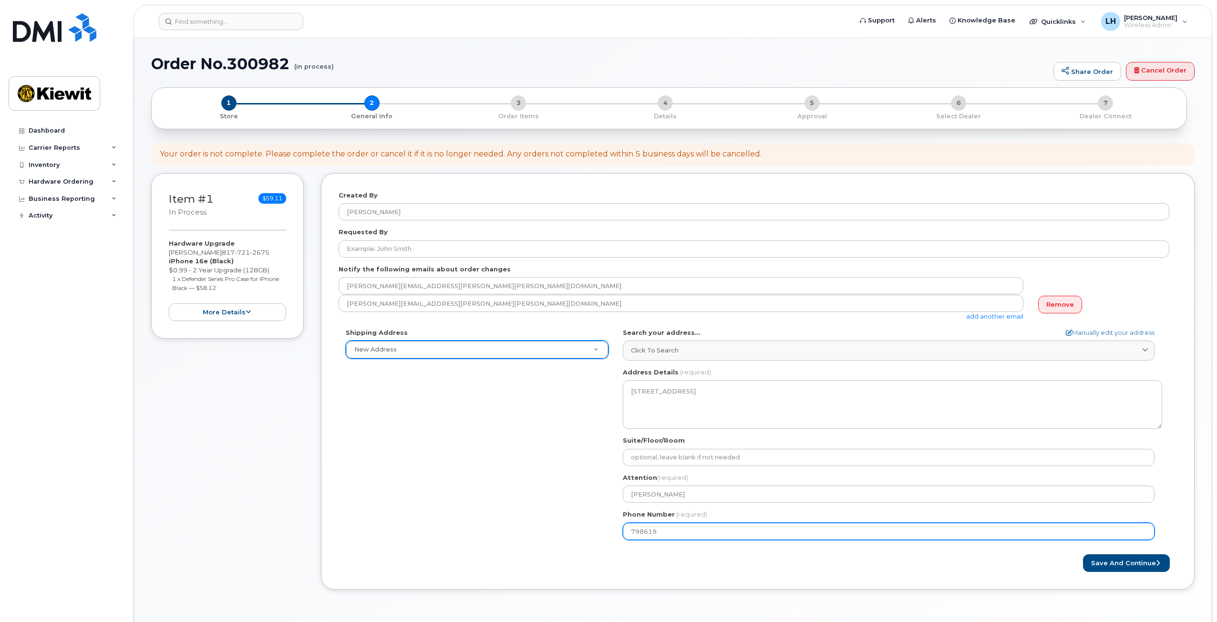
drag, startPoint x: 673, startPoint y: 532, endPoint x: 583, endPoint y: 525, distance: 90.4
click at [583, 525] on div "Shipping Address New Address New Address 63 Sarazen TX Keller Search your addre…" at bounding box center [754, 437] width 831 height 219
type input "817751239"
select select
type input "8177512392"
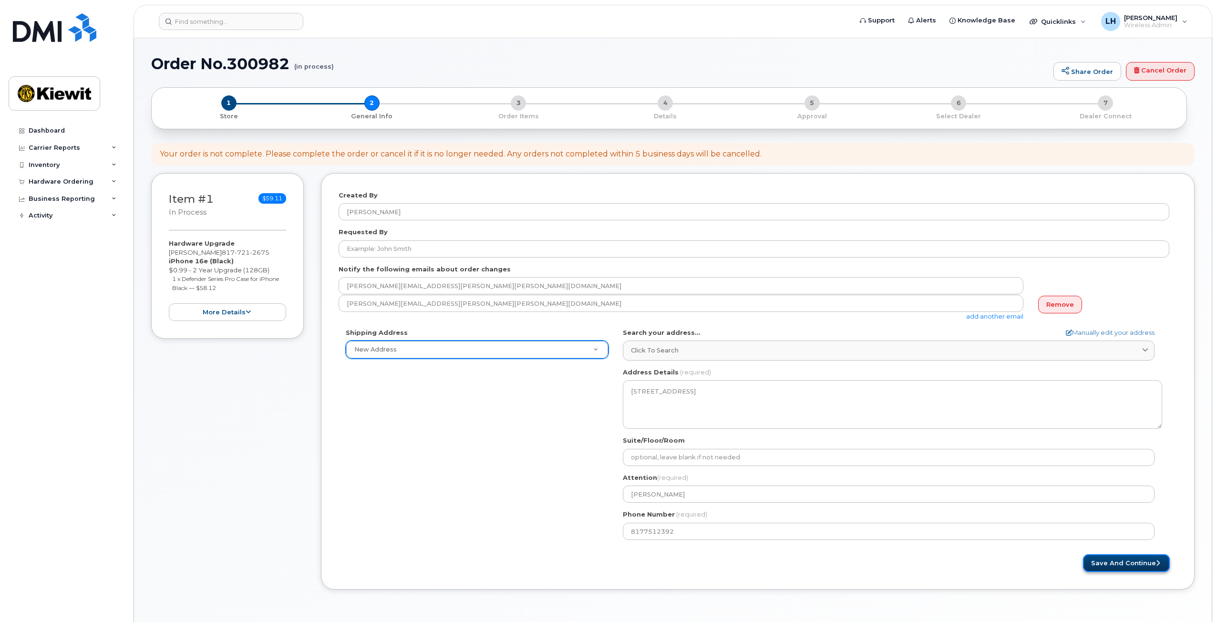
click at [1128, 565] on button "Save and Continue" at bounding box center [1126, 563] width 87 height 18
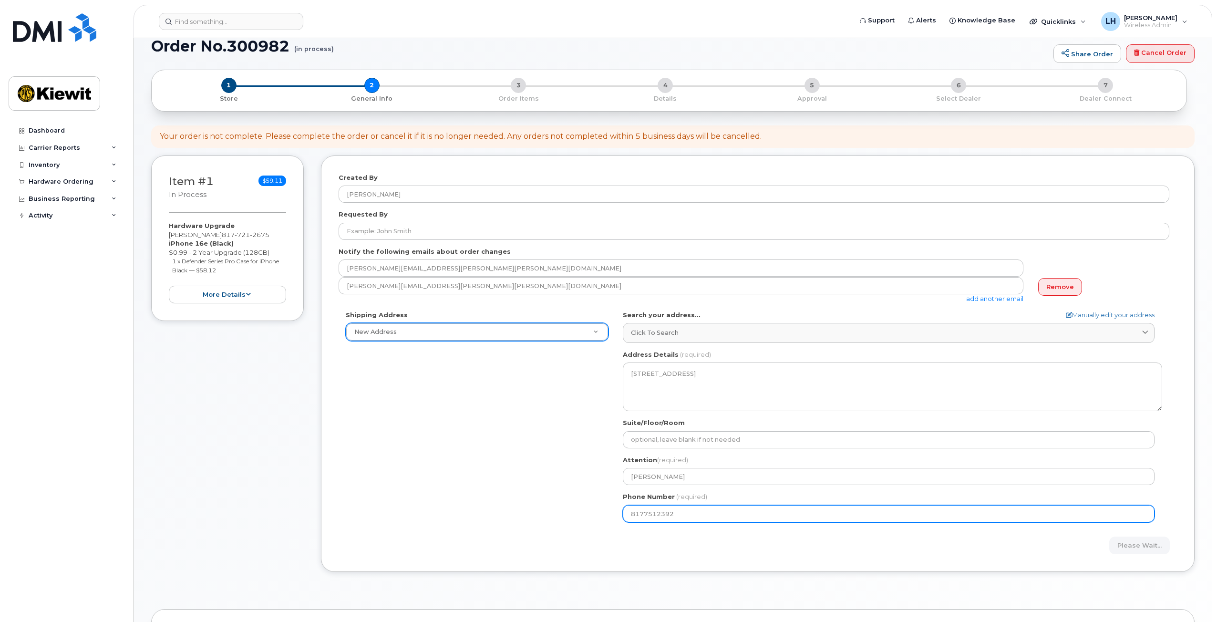
scroll to position [48, 0]
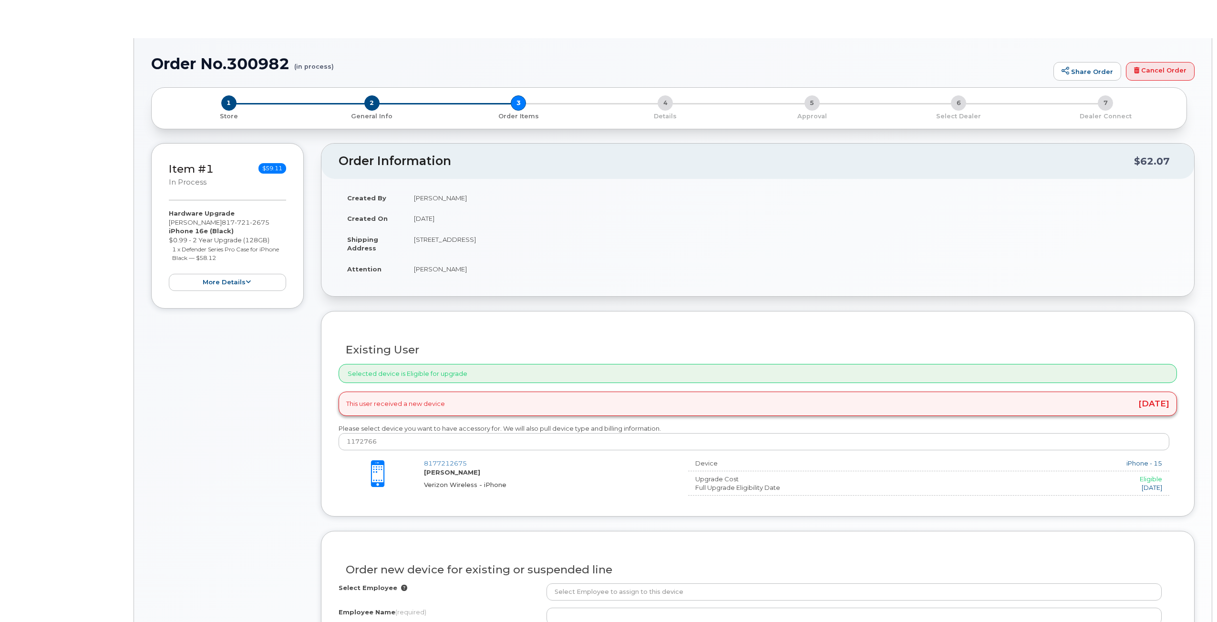
type input "[PERSON_NAME]"
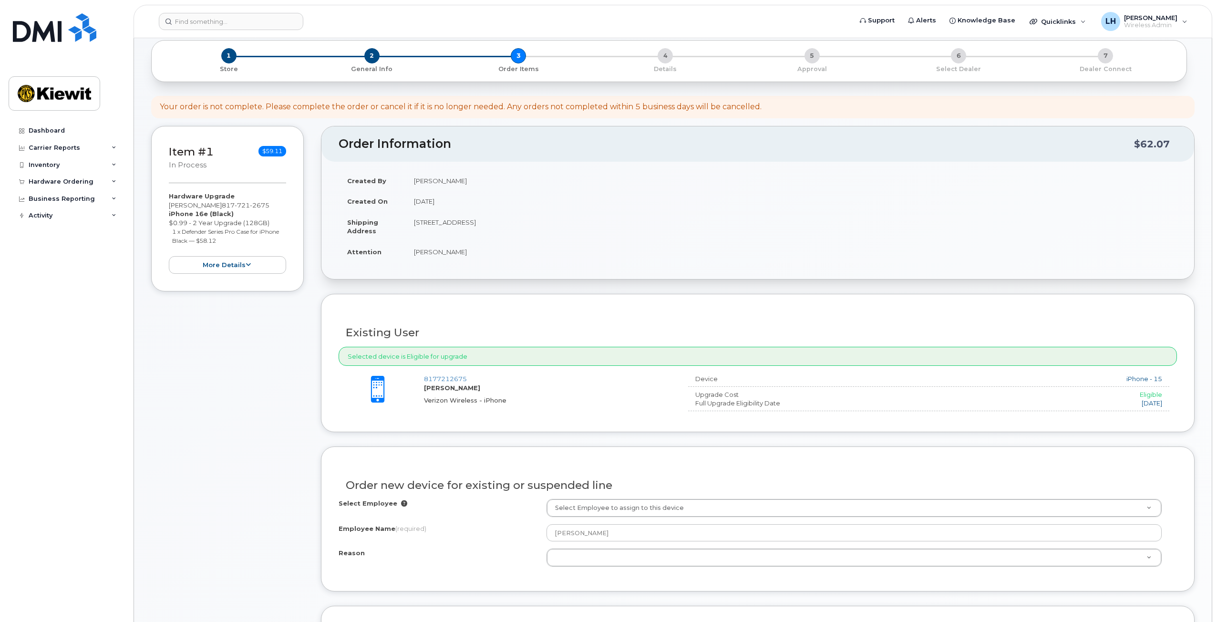
scroll to position [48, 0]
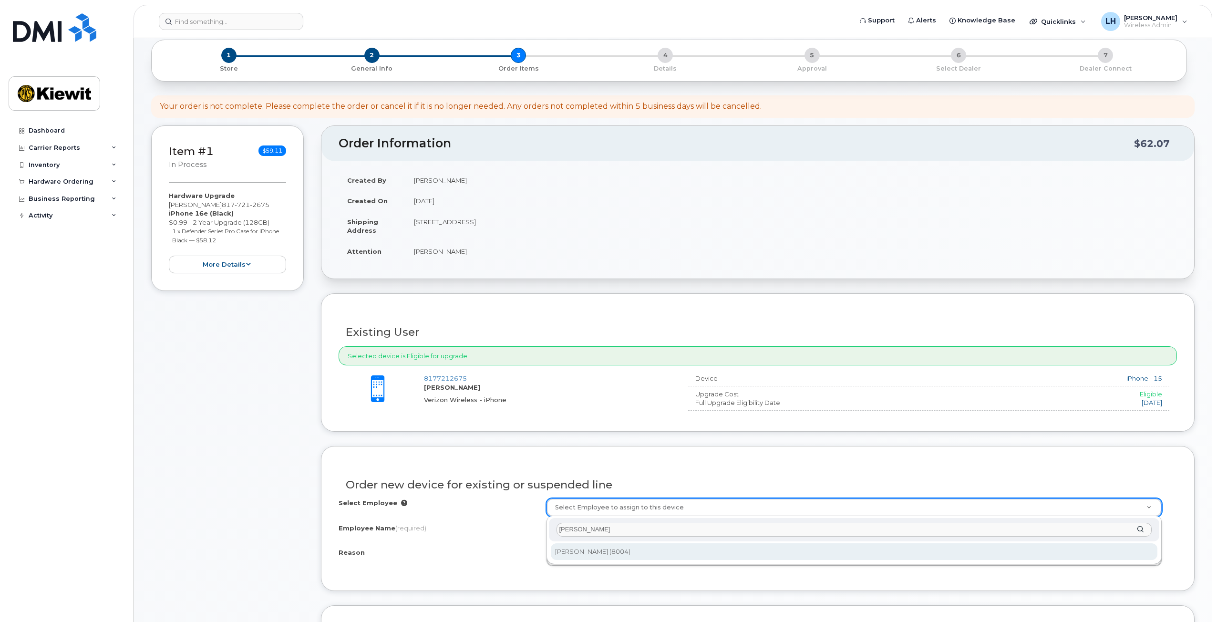
type input "[PERSON_NAME]"
type input "2145782"
select select
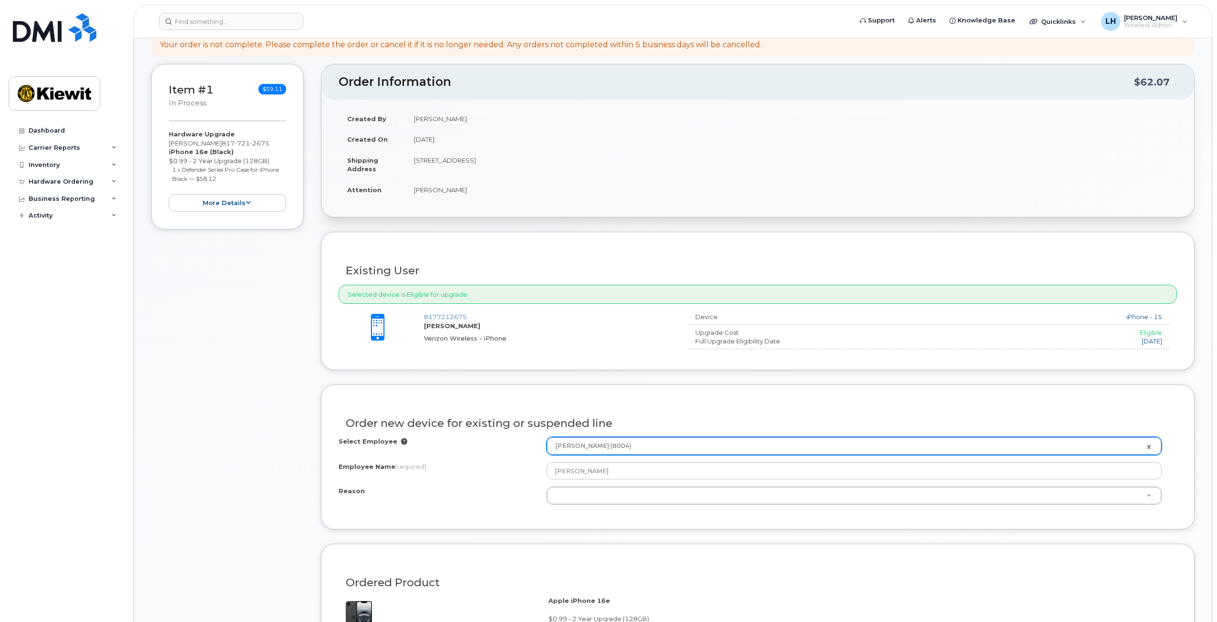
scroll to position [0, 0]
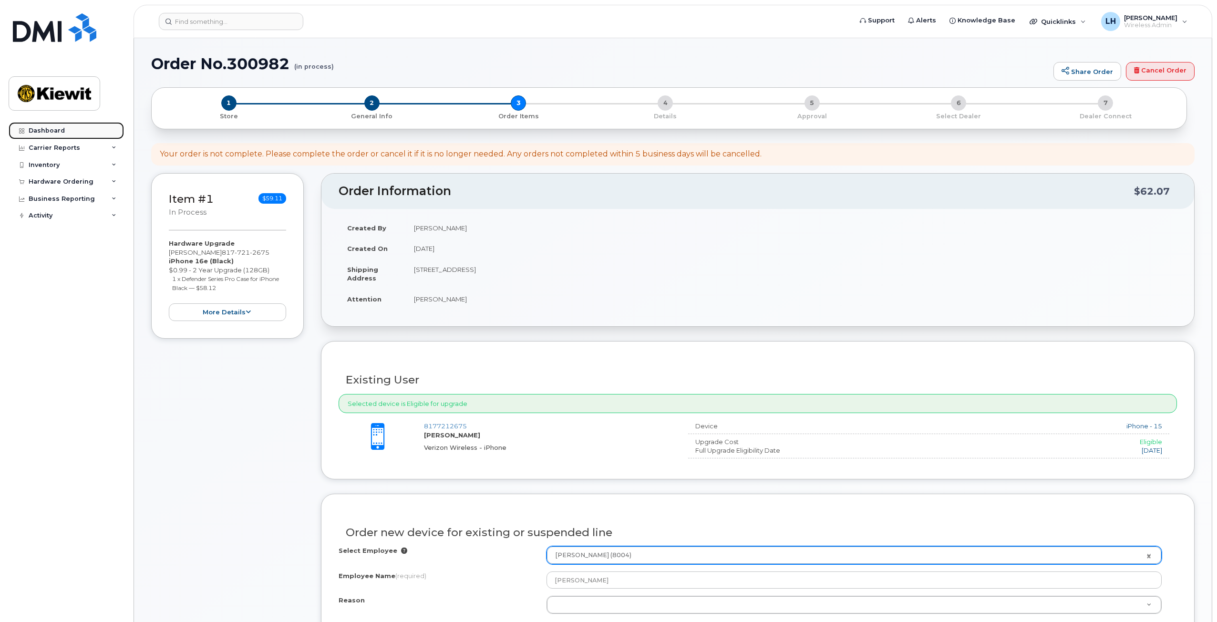
click at [73, 133] on link "Dashboard" at bounding box center [66, 130] width 115 height 17
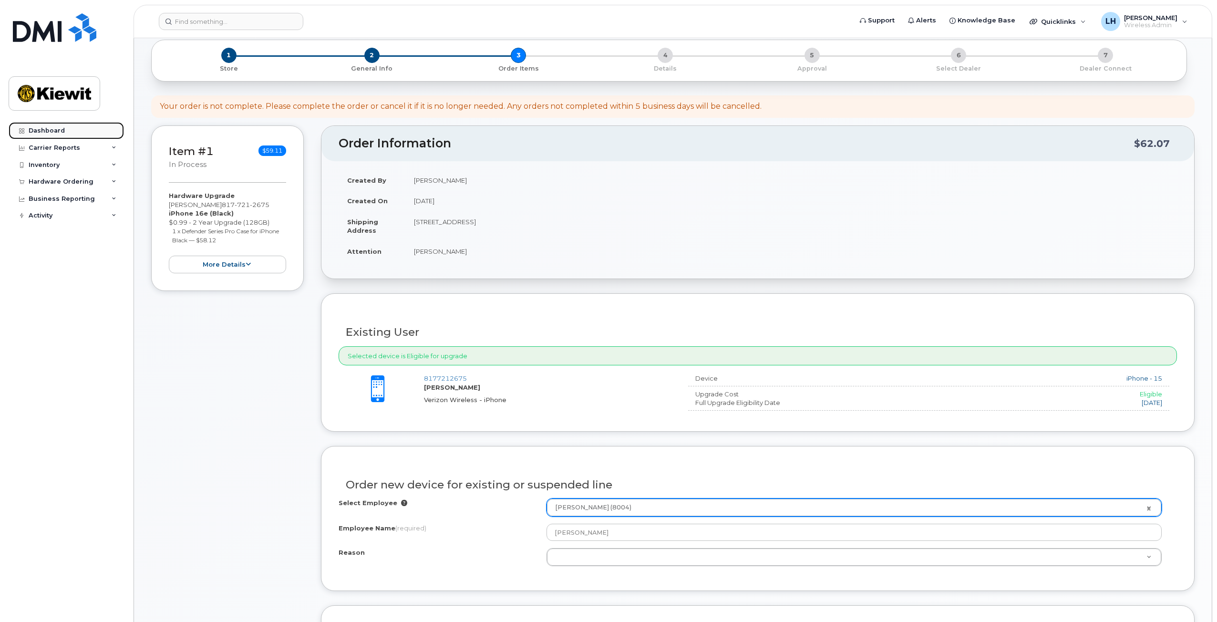
click at [43, 130] on div "Dashboard" at bounding box center [47, 131] width 36 height 8
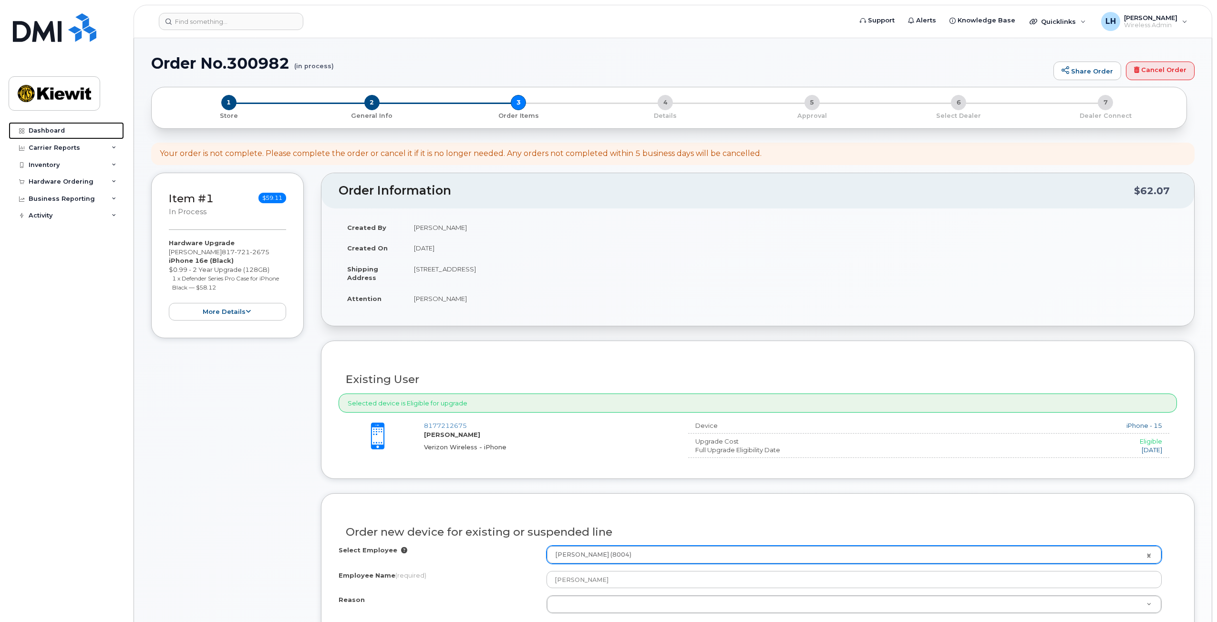
scroll to position [0, 0]
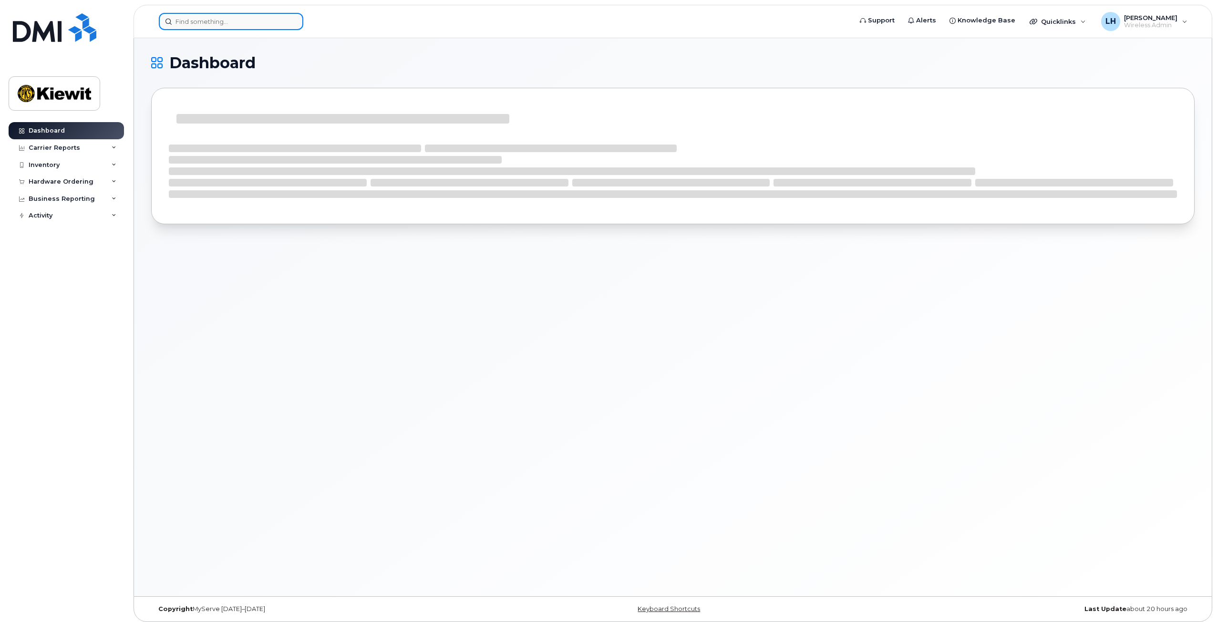
click at [224, 25] on input at bounding box center [231, 21] width 144 height 17
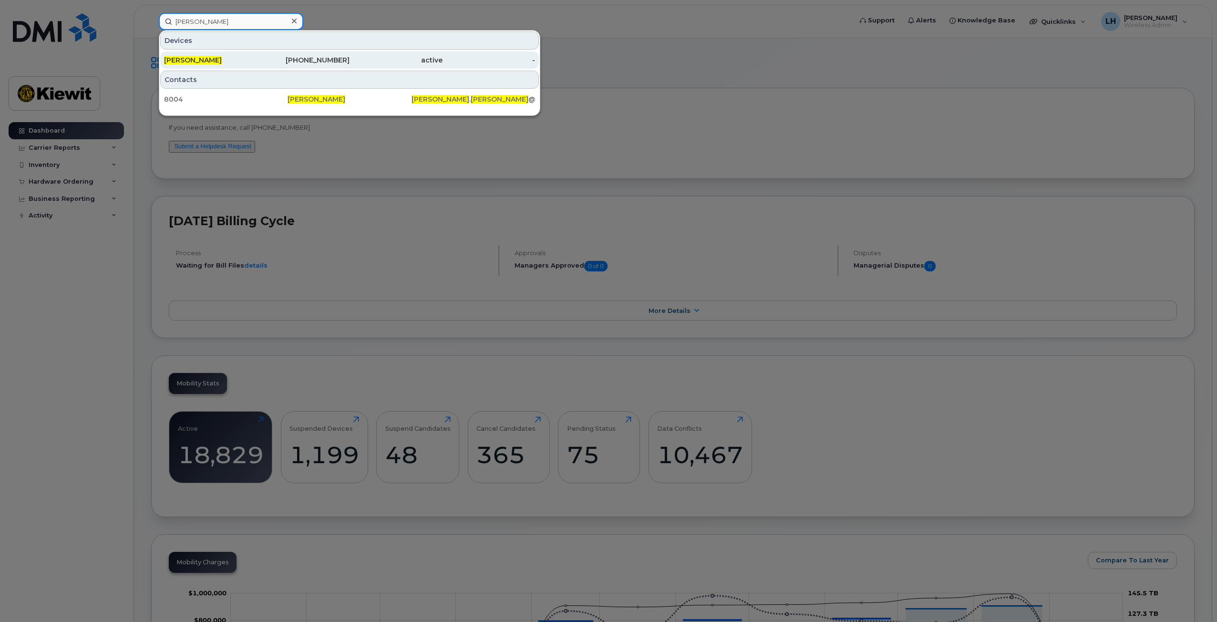
type input "[PERSON_NAME]"
click at [331, 59] on div "817-721-2675" at bounding box center [303, 60] width 93 height 10
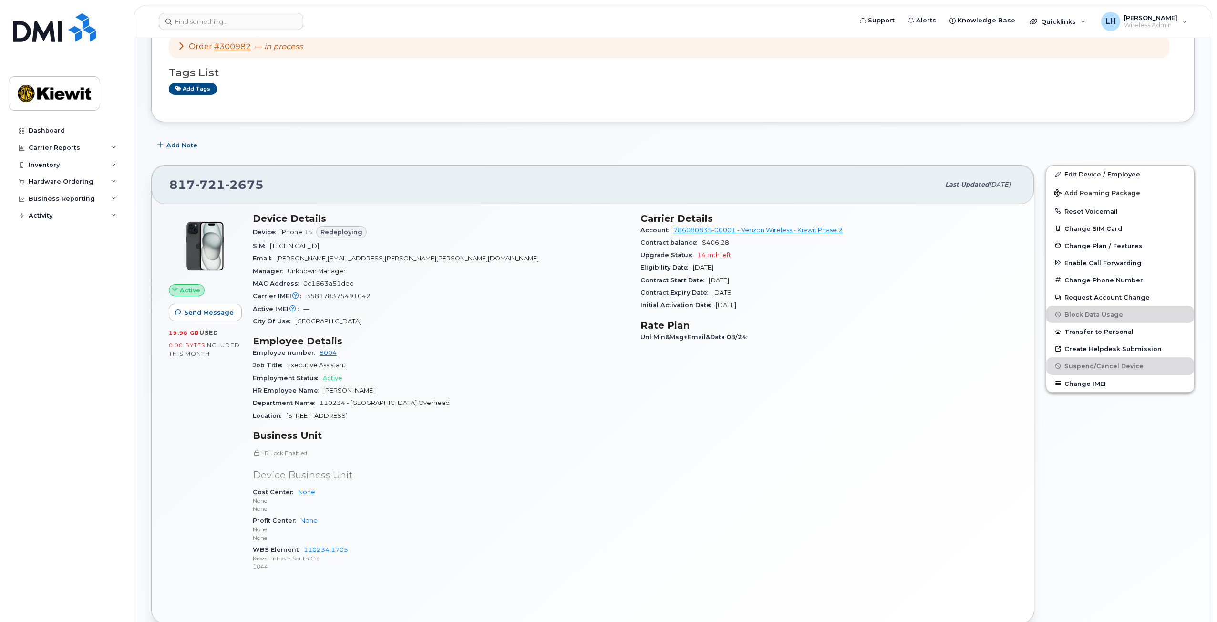
scroll to position [75, 0]
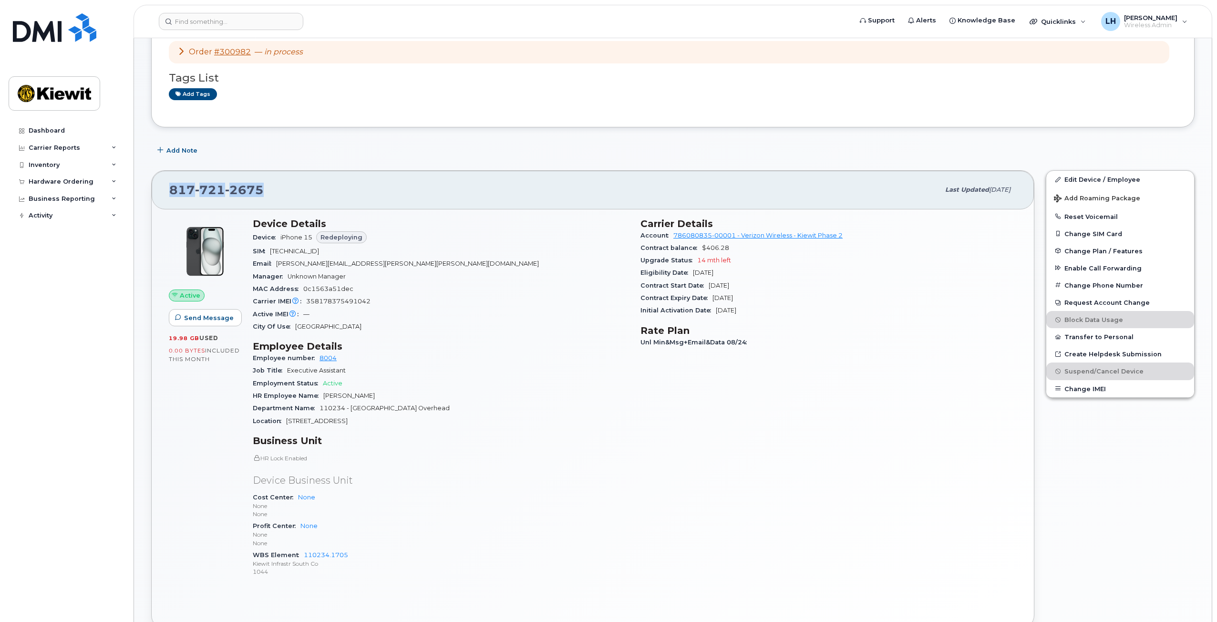
drag, startPoint x: 268, startPoint y: 189, endPoint x: 165, endPoint y: 184, distance: 104.1
click at [165, 184] on div "[PHONE_NUMBER] Last updated [DATE]" at bounding box center [593, 190] width 882 height 38
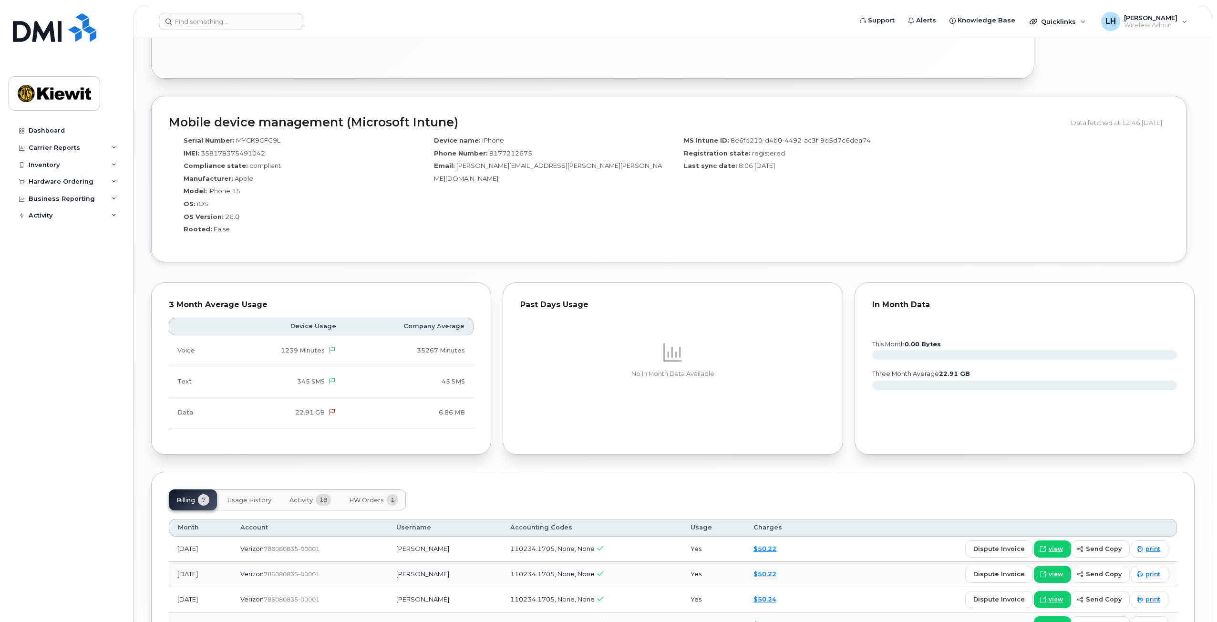
scroll to position [648, 0]
